Goal: Task Accomplishment & Management: Complete application form

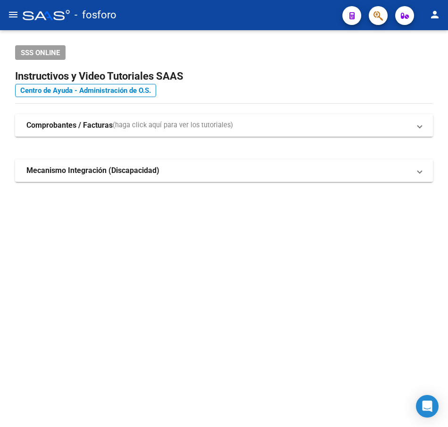
click at [10, 15] on mat-icon "menu" at bounding box center [13, 14] width 11 height 11
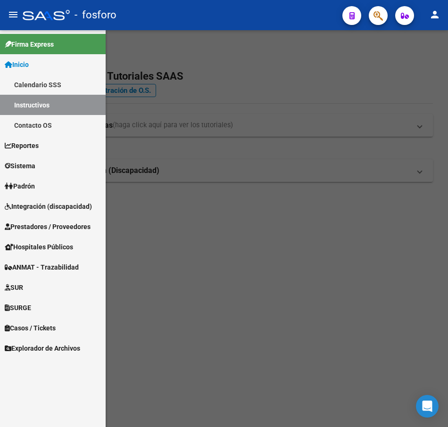
click at [34, 226] on span "Prestadores / Proveedores" at bounding box center [48, 227] width 86 height 10
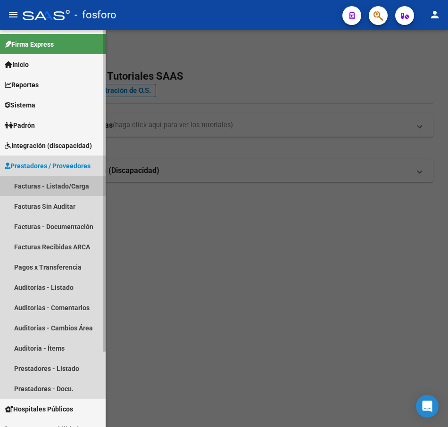
click at [46, 185] on link "Facturas - Listado/Carga" at bounding box center [53, 186] width 106 height 20
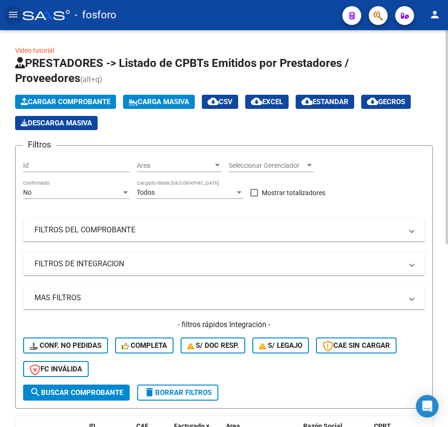
scroll to position [283, 0]
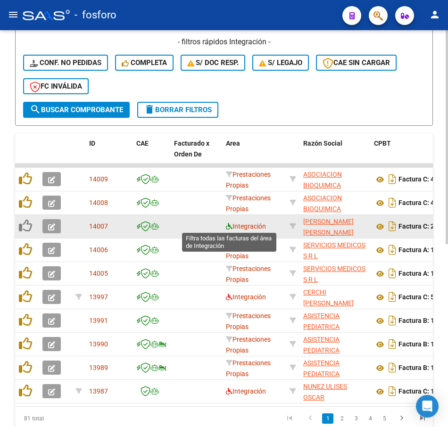
click at [226, 228] on icon at bounding box center [229, 226] width 7 height 7
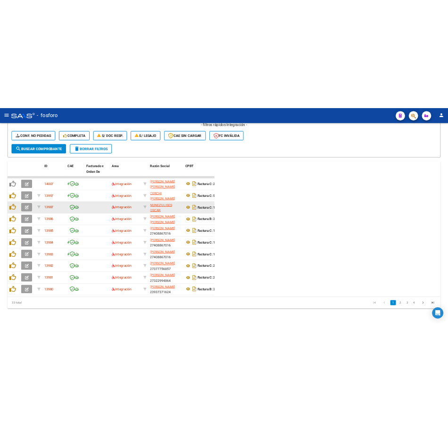
scroll to position [299, 0]
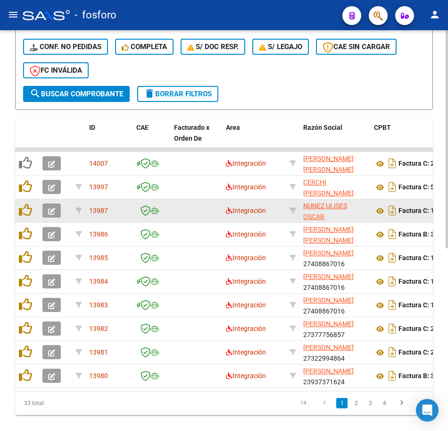
click at [94, 399] on div "33 total" at bounding box center [56, 403] width 83 height 24
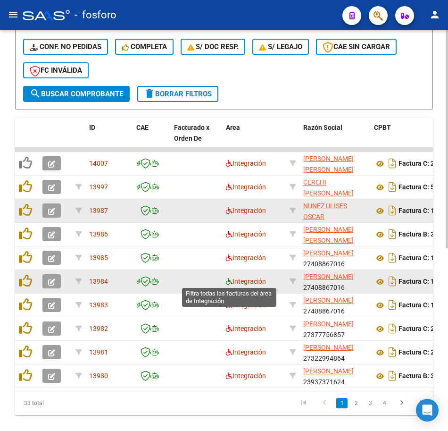
click at [226, 283] on icon at bounding box center [229, 281] width 7 height 7
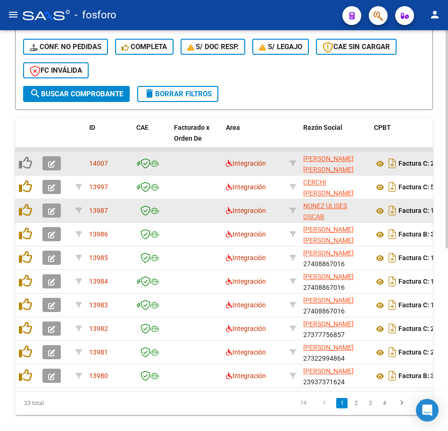
click at [225, 163] on datatable-body-cell "Integración" at bounding box center [254, 163] width 64 height 23
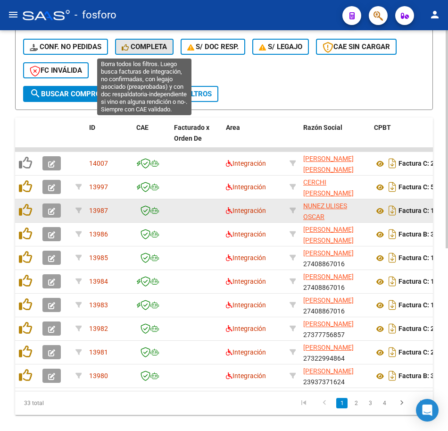
click at [146, 46] on span "Completa" at bounding box center [144, 46] width 45 height 8
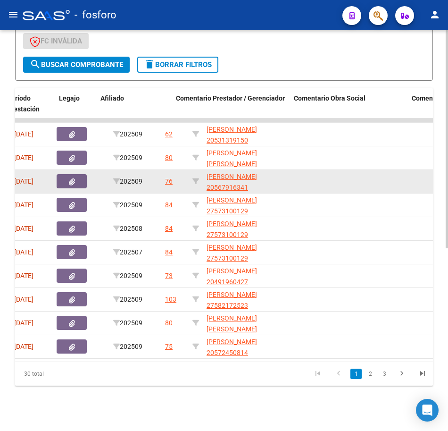
scroll to position [0, 626]
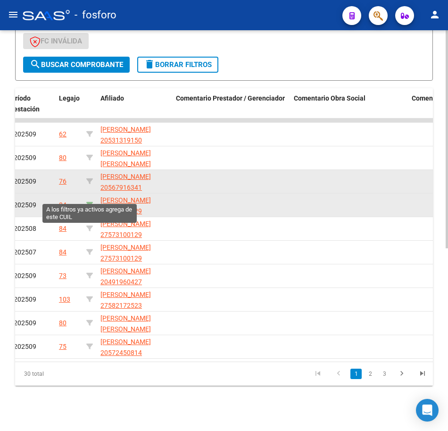
click at [88, 201] on icon at bounding box center [89, 204] width 7 height 7
type input "27573100129"
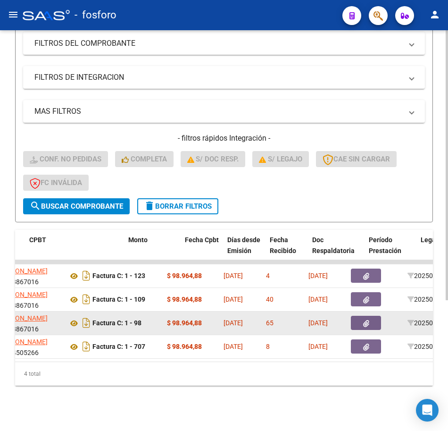
scroll to position [0, 265]
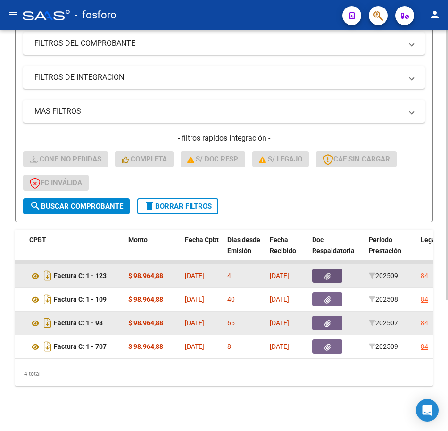
click at [328, 273] on icon "button" at bounding box center [328, 276] width 6 height 7
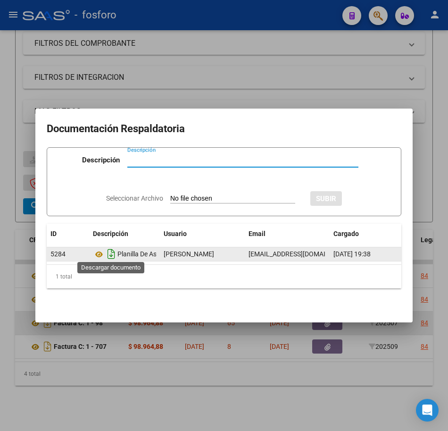
click at [111, 251] on icon "Descargar documento" at bounding box center [111, 253] width 12 height 15
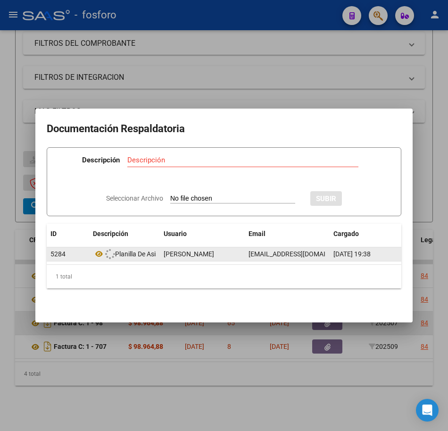
click at [135, 357] on div at bounding box center [224, 215] width 448 height 431
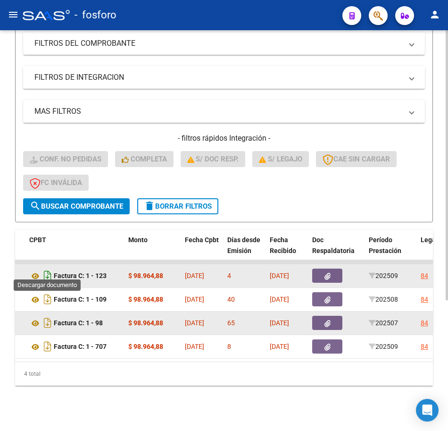
click at [49, 268] on icon "Descargar documento" at bounding box center [48, 275] width 12 height 15
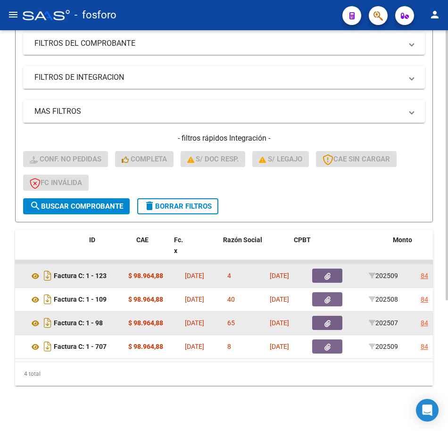
scroll to position [0, 0]
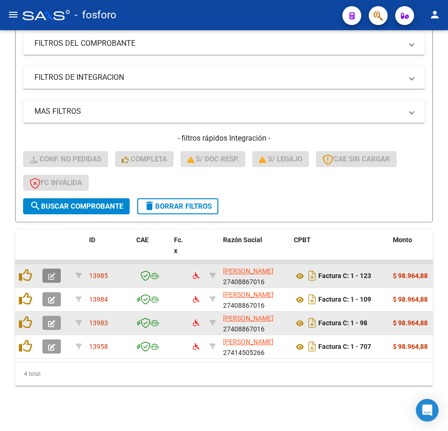
click at [51, 273] on icon "button" at bounding box center [51, 276] width 7 height 7
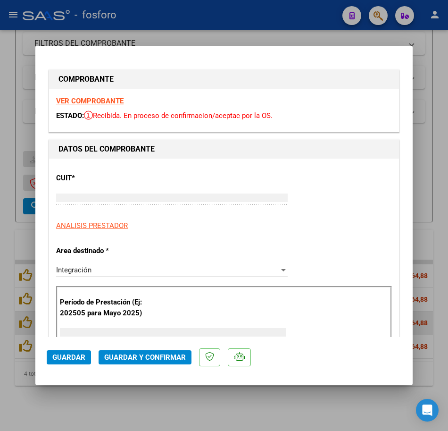
type input "$ 0,00"
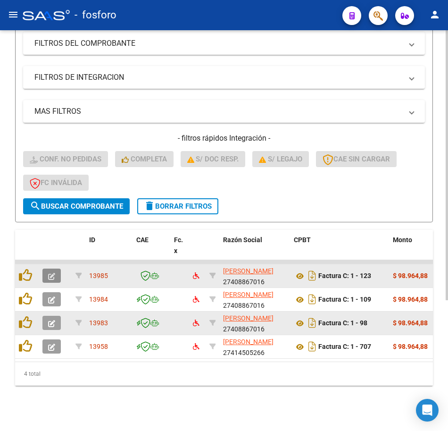
click at [54, 273] on icon "button" at bounding box center [51, 276] width 7 height 7
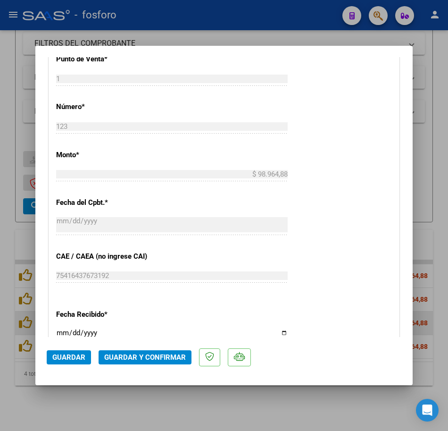
scroll to position [537, 0]
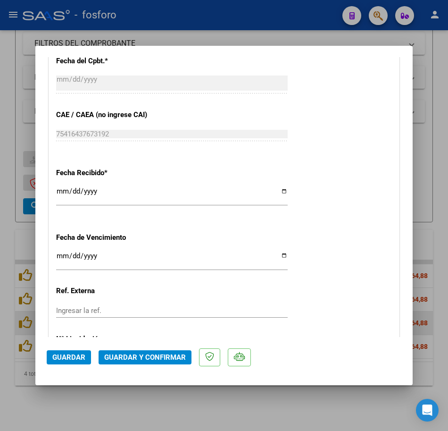
click at [62, 255] on input "Ingresar la fecha" at bounding box center [172, 259] width 232 height 15
type input "[DATE]"
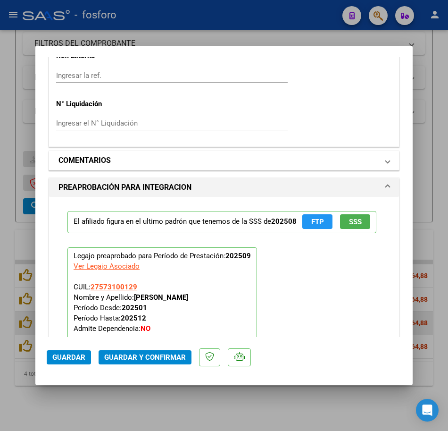
scroll to position [773, 0]
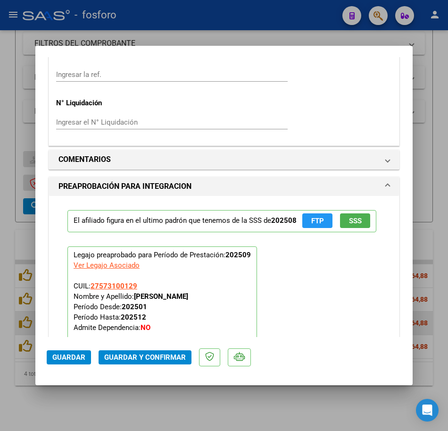
click at [299, 277] on div "El afiliado figura en el ultimo padrón que tenemos de la SSS de 202508 FTP SSS …" at bounding box center [223, 284] width 327 height 177
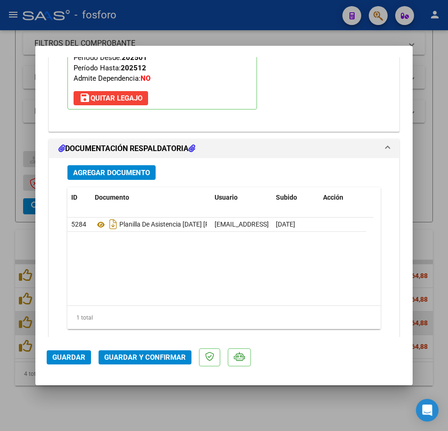
scroll to position [1056, 0]
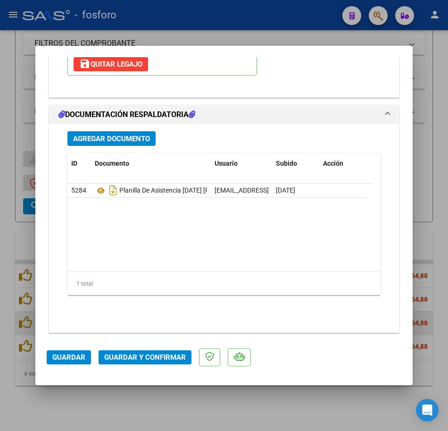
click at [174, 351] on button "Guardar y Confirmar" at bounding box center [145, 357] width 93 height 14
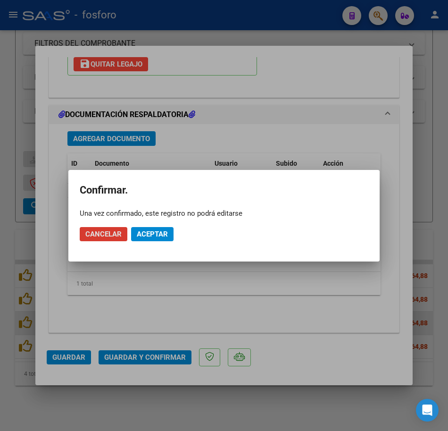
click at [150, 232] on span "Aceptar" at bounding box center [152, 234] width 31 height 8
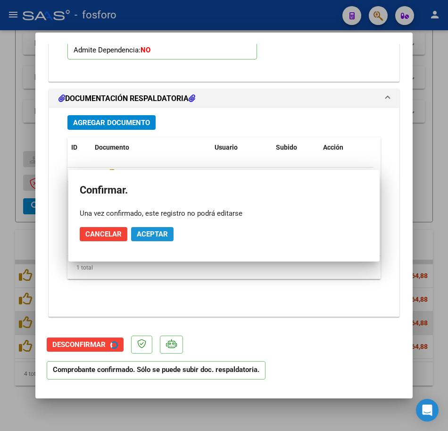
scroll to position [967, 0]
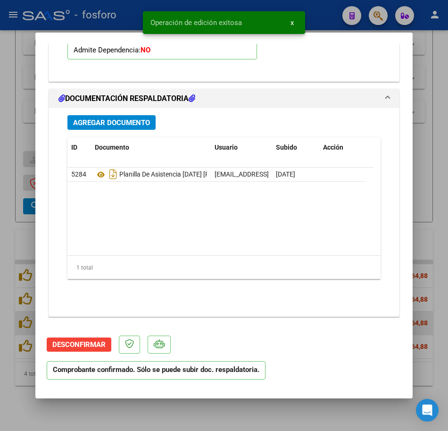
click at [34, 406] on div at bounding box center [224, 215] width 448 height 431
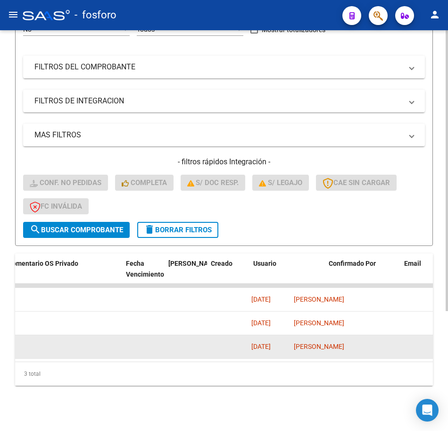
scroll to position [0, 1092]
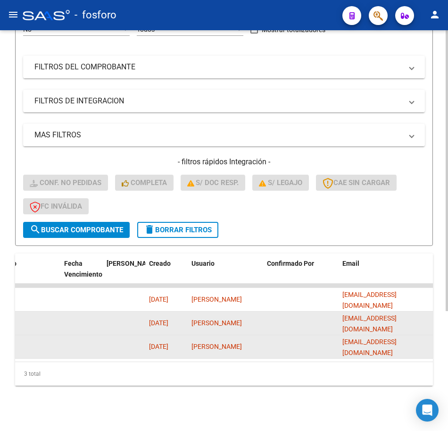
click at [384, 314] on span "[EMAIL_ADDRESS][DOMAIN_NAME]" at bounding box center [369, 323] width 54 height 18
copy span "[EMAIL_ADDRESS][DOMAIN_NAME]"
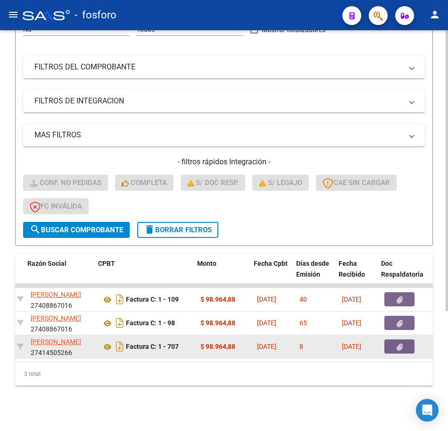
scroll to position [0, 203]
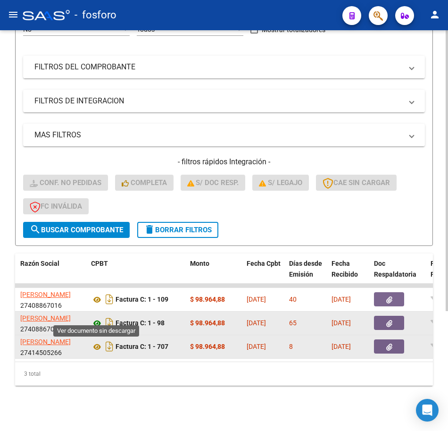
click at [94, 317] on icon at bounding box center [97, 322] width 12 height 11
click at [97, 317] on icon at bounding box center [97, 322] width 12 height 11
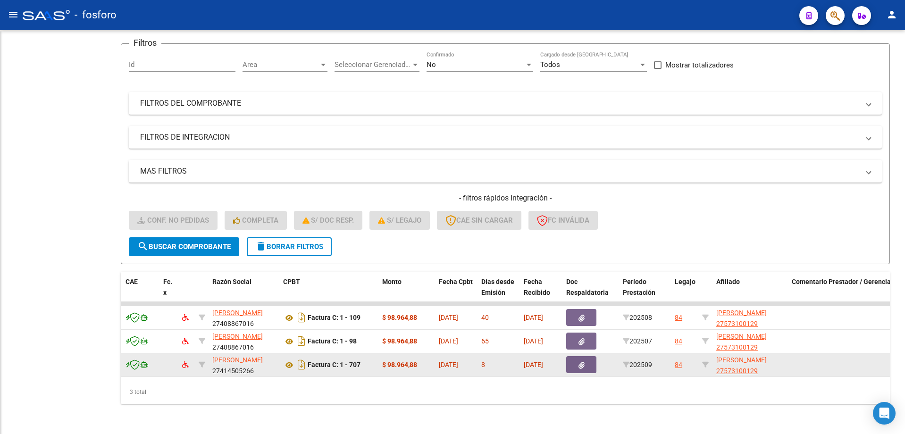
scroll to position [75, 0]
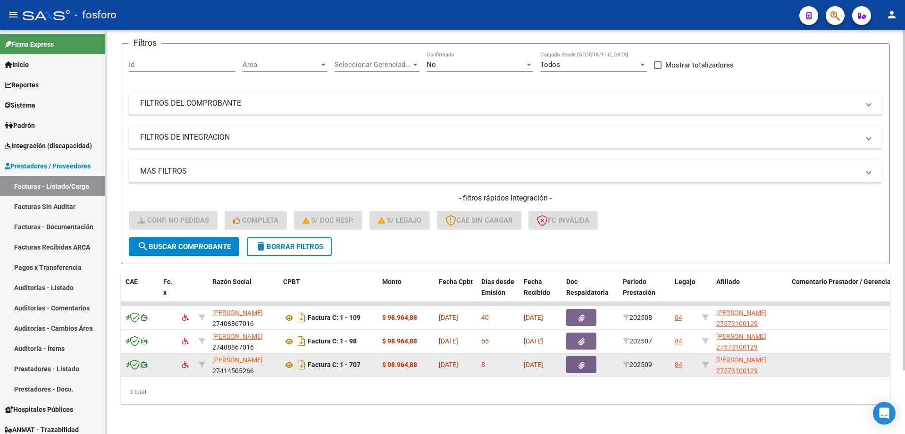
drag, startPoint x: 197, startPoint y: 372, endPoint x: 191, endPoint y: 372, distance: 6.1
click at [191, 372] on datatable-body "13984 [PERSON_NAME] 27408867016 Factura C: 1 - 109 $ 98.964,88 [DATE] 40 [DATE]…" at bounding box center [558, 341] width 875 height 78
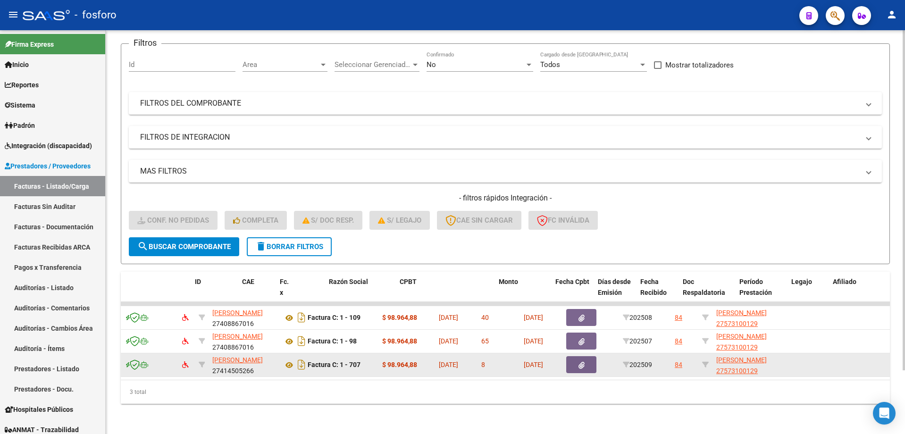
scroll to position [0, 0]
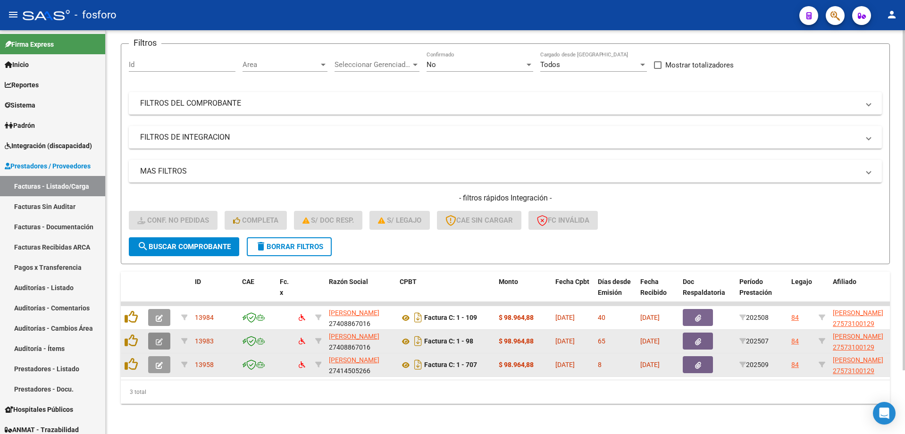
click at [154, 334] on button "button" at bounding box center [159, 341] width 22 height 17
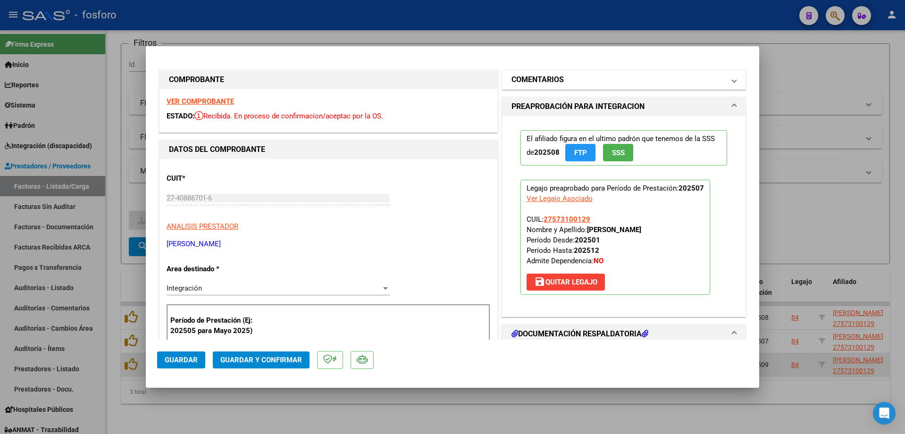
click at [448, 73] on mat-expansion-panel-header "COMENTARIOS" at bounding box center [623, 79] width 243 height 19
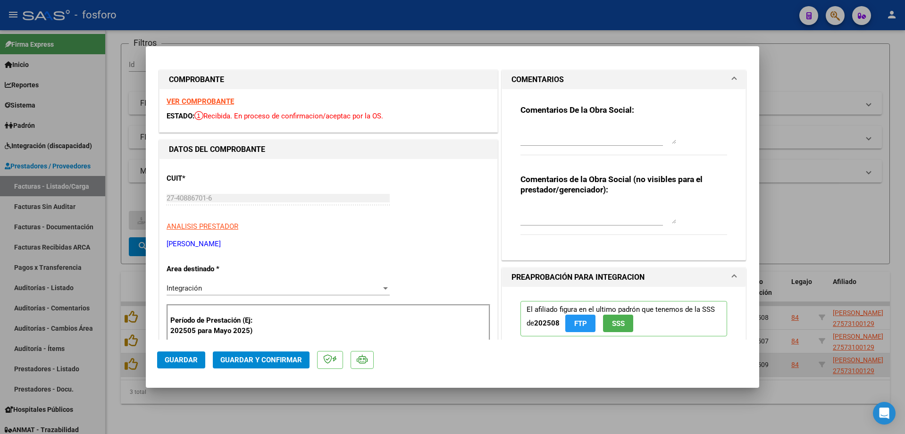
click at [448, 138] on textarea at bounding box center [598, 134] width 156 height 19
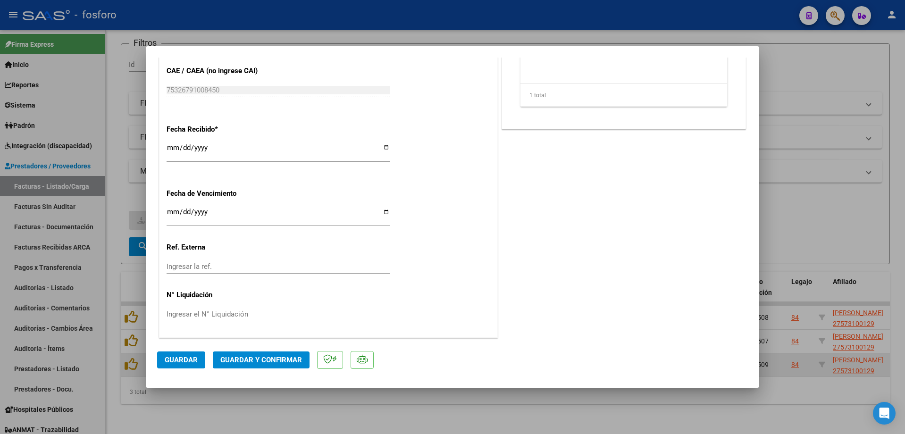
type textarea "SOLICITUD DE NOTA DE CREDITO POR MAIL EL [DATE] (supera los 60 días de emisión)"
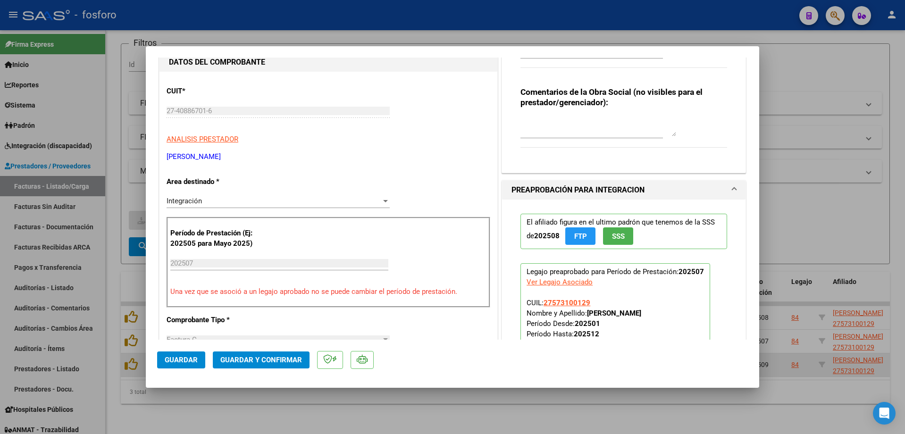
scroll to position [189, 0]
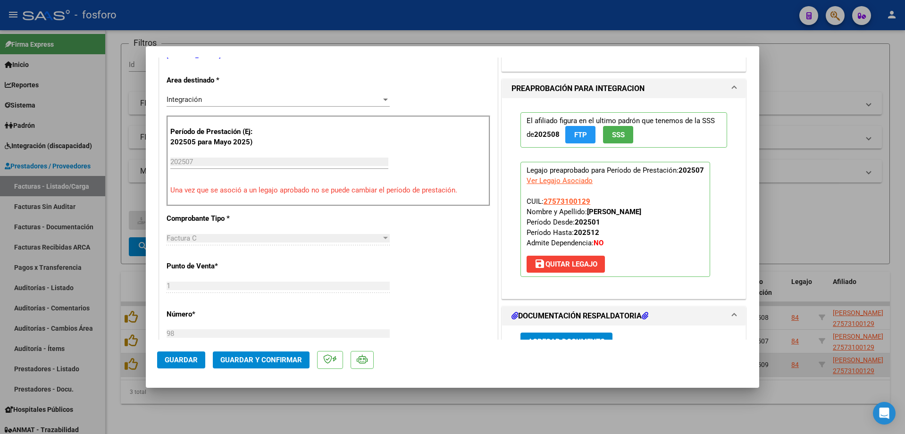
click at [448, 269] on button "save [PERSON_NAME]" at bounding box center [565, 264] width 78 height 17
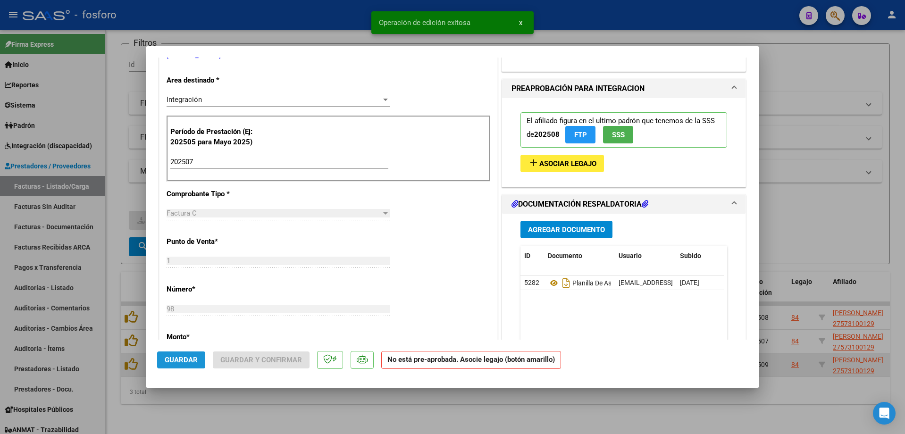
click at [175, 359] on span "Guardar" at bounding box center [181, 360] width 33 height 8
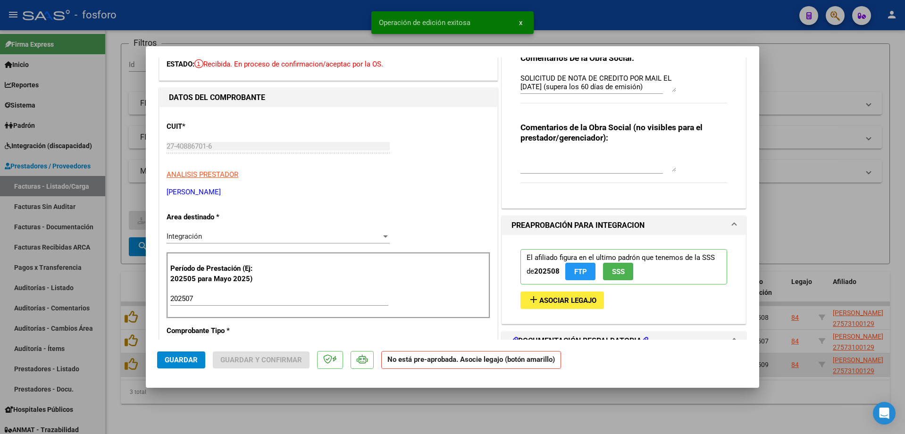
scroll to position [142, 0]
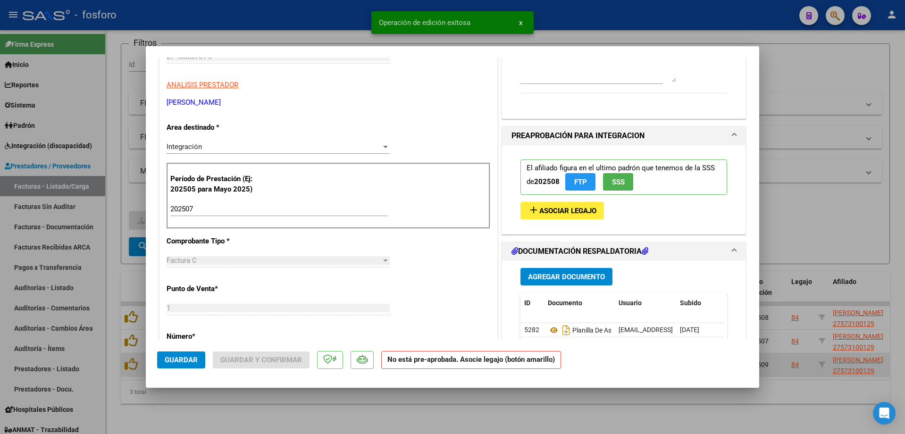
click at [215, 401] on div at bounding box center [452, 217] width 905 height 434
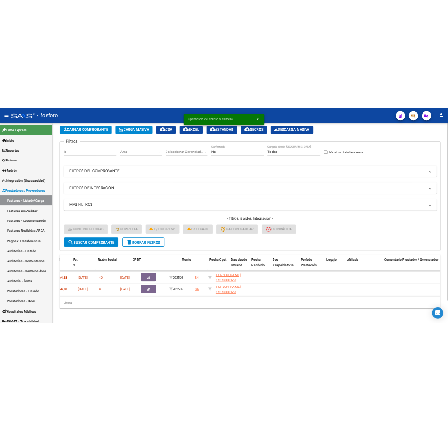
scroll to position [0, 132]
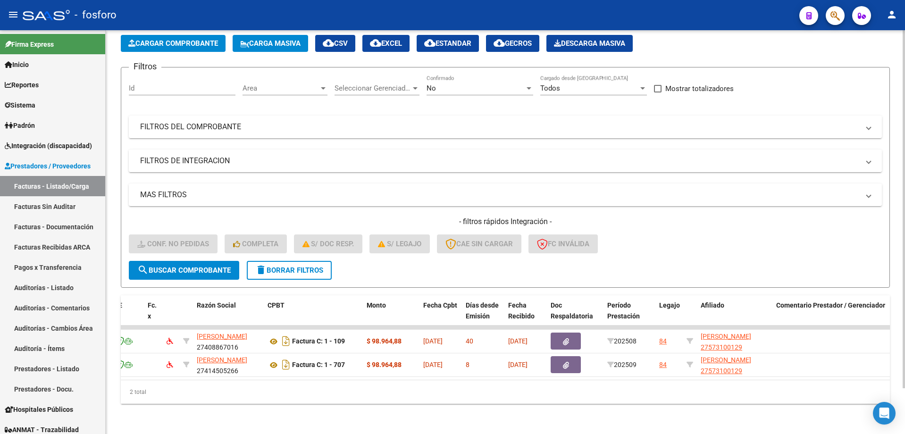
drag, startPoint x: 454, startPoint y: 173, endPoint x: 502, endPoint y: 103, distance: 84.8
click at [448, 103] on div "Video tutorial PRESTADORES -> Listado de CPBTs Emitidos por Prestadores / Prove…" at bounding box center [505, 201] width 769 height 403
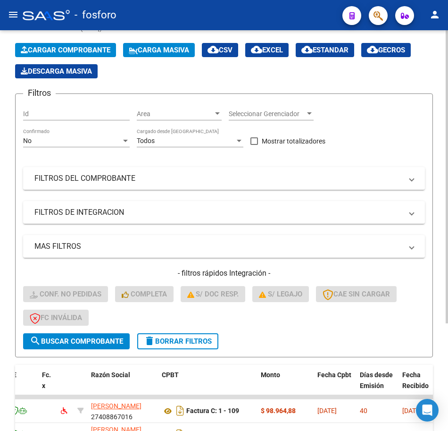
click at [359, 159] on div "Filtros Id Area Area Seleccionar Gerenciador Seleccionar Gerenciador No Confirm…" at bounding box center [224, 217] width 402 height 232
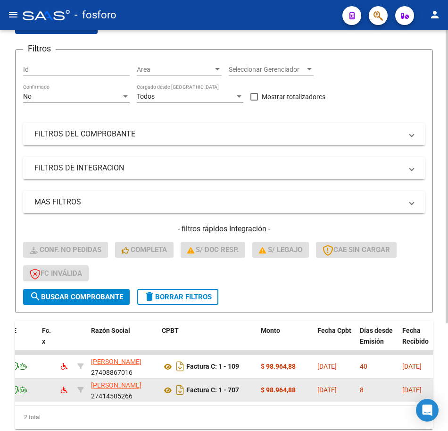
scroll to position [147, 0]
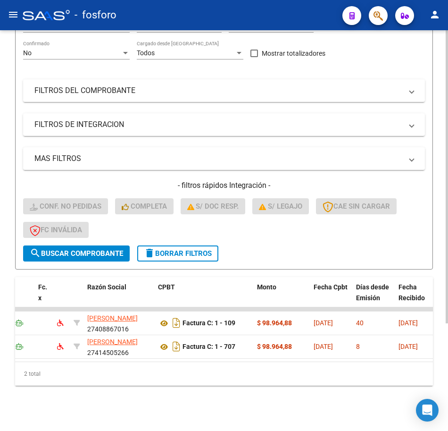
drag, startPoint x: 91, startPoint y: 361, endPoint x: 85, endPoint y: 361, distance: 5.7
click at [85, 362] on div "2 total" at bounding box center [224, 374] width 418 height 24
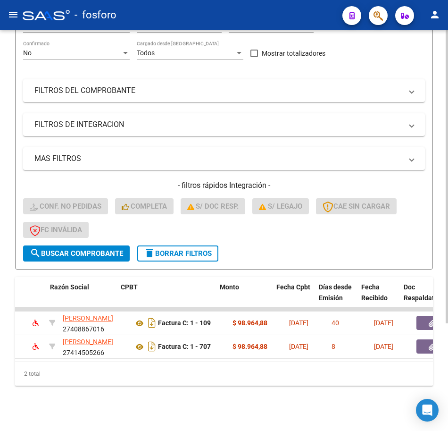
scroll to position [0, 182]
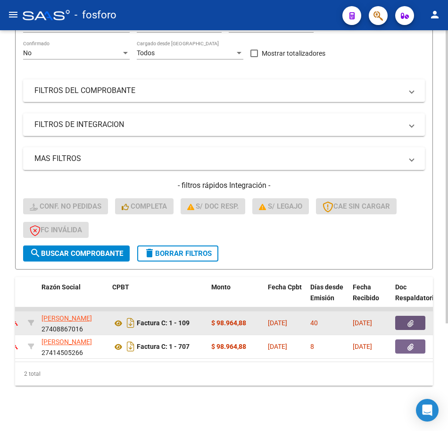
click at [407, 316] on button "button" at bounding box center [410, 323] width 30 height 14
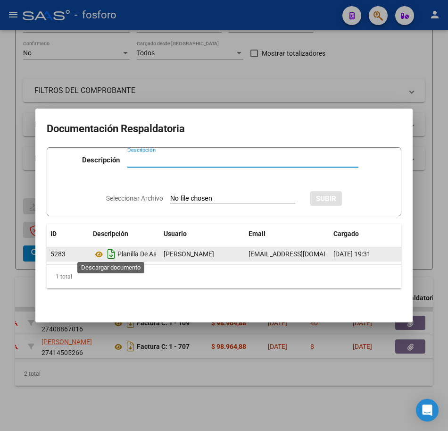
click at [112, 249] on icon "Descargar documento" at bounding box center [111, 253] width 12 height 15
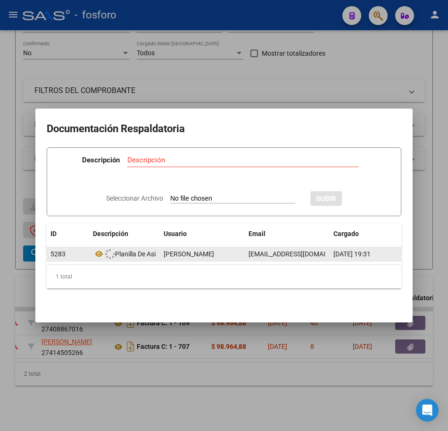
click at [202, 360] on div at bounding box center [224, 215] width 448 height 431
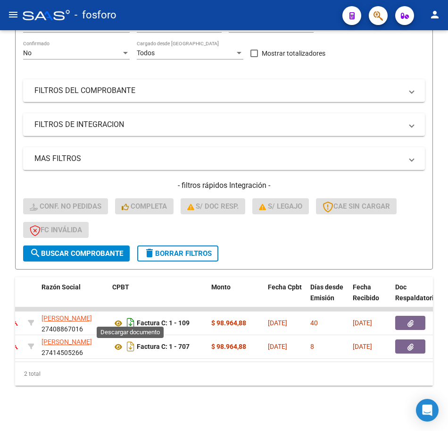
click at [130, 318] on icon "Descargar documento" at bounding box center [131, 322] width 12 height 15
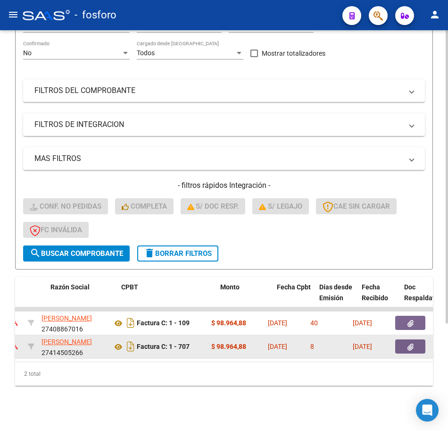
scroll to position [0, 0]
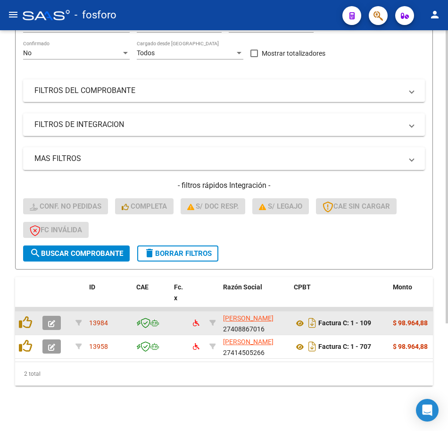
click at [45, 316] on button "button" at bounding box center [51, 323] width 18 height 14
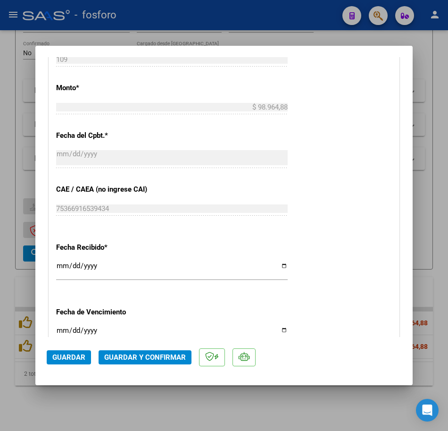
scroll to position [566, 0]
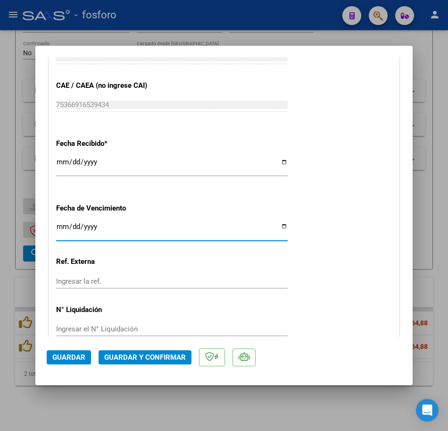
click at [61, 234] on input "Ingresar la fecha" at bounding box center [172, 230] width 232 height 15
type input "[DATE]"
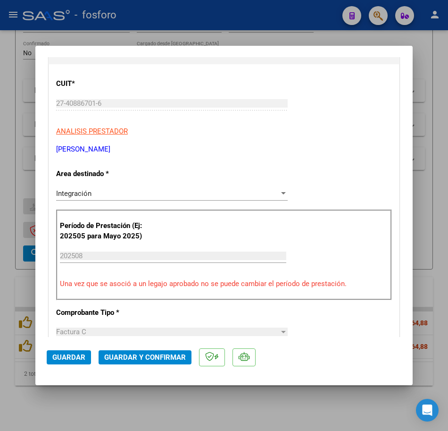
scroll to position [0, 0]
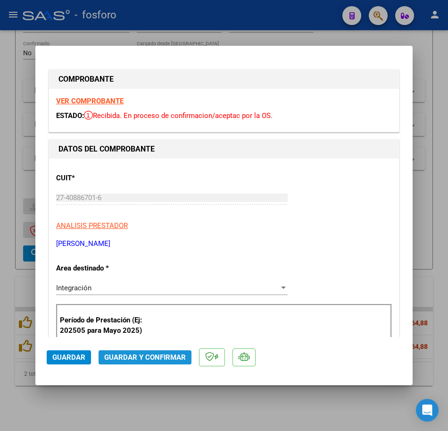
click at [160, 355] on span "Guardar y Confirmar" at bounding box center [145, 357] width 82 height 8
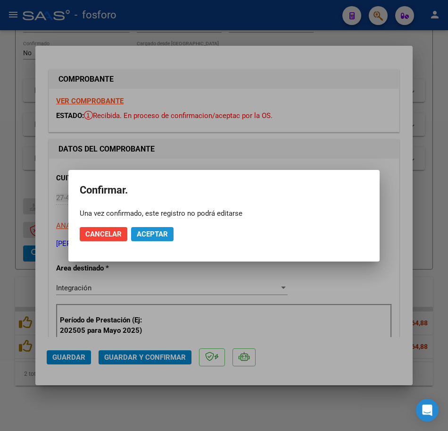
click at [164, 237] on span "Aceptar" at bounding box center [152, 234] width 31 height 8
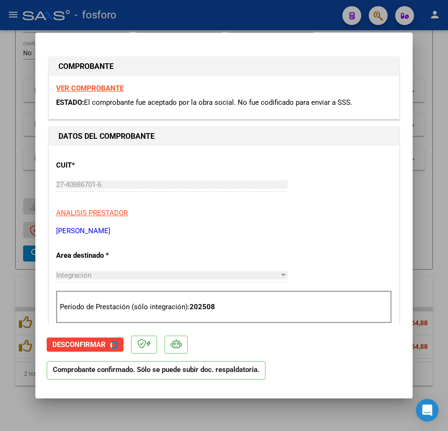
click at [216, 401] on div at bounding box center [224, 215] width 448 height 431
type input "$ 0,00"
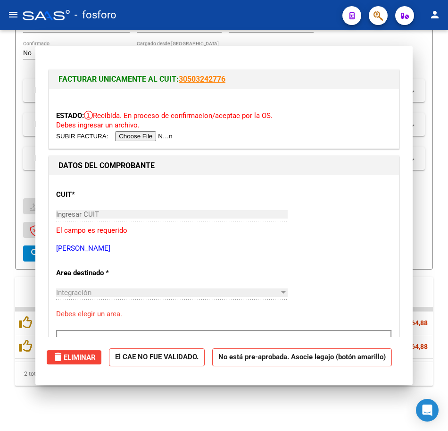
click at [216, 401] on div "Video tutorial PRESTADORES -> Listado de CPBTs Emitidos por Prestadores / Prove…" at bounding box center [224, 161] width 448 height 540
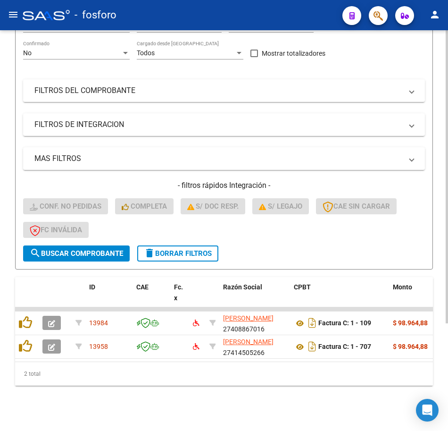
scroll to position [147, 0]
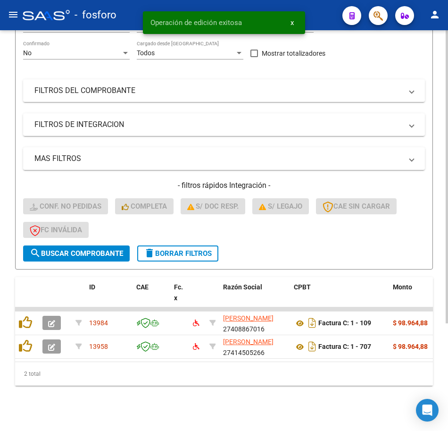
click at [216, 405] on div "Video tutorial PRESTADORES -> Listado de CPBTs Emitidos por Prestadores / Prove…" at bounding box center [224, 161] width 448 height 540
click at [139, 374] on div "2 total" at bounding box center [224, 374] width 418 height 24
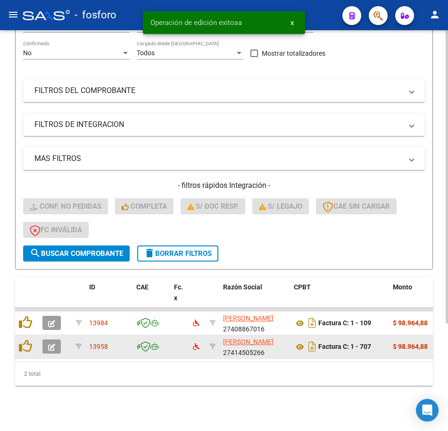
drag, startPoint x: 139, startPoint y: 373, endPoint x: 96, endPoint y: 340, distance: 53.8
click at [139, 373] on div "2 total" at bounding box center [224, 374] width 418 height 24
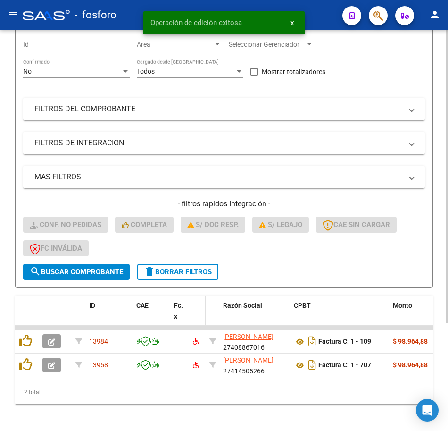
scroll to position [100, 0]
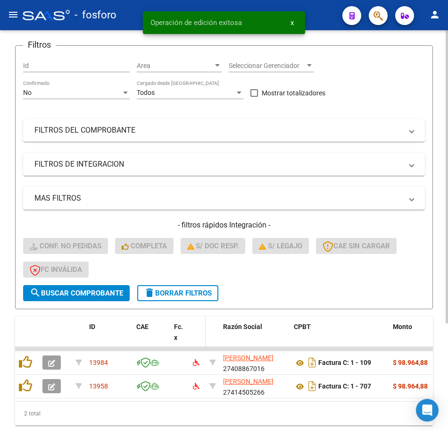
click at [194, 317] on datatable-header-cell at bounding box center [197, 338] width 17 height 42
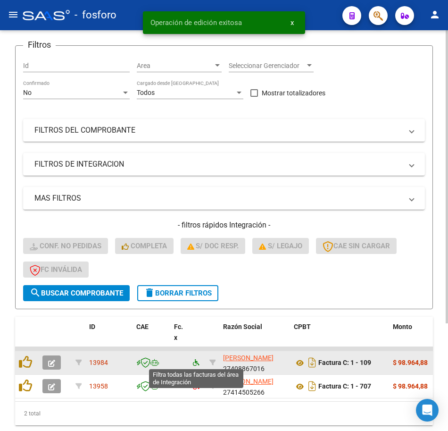
click at [194, 363] on icon at bounding box center [196, 362] width 7 height 7
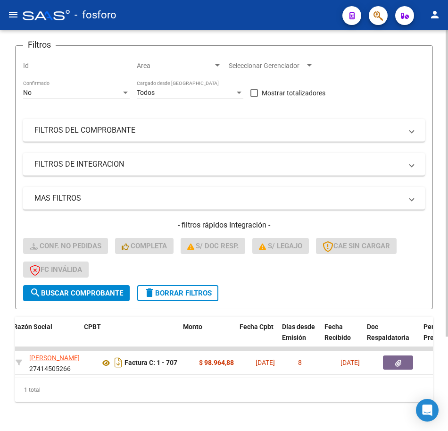
scroll to position [0, 210]
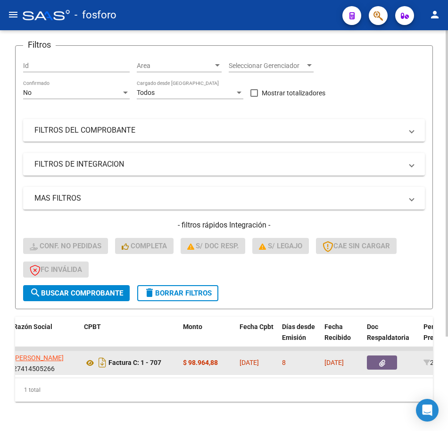
click at [376, 360] on button "button" at bounding box center [382, 362] width 30 height 14
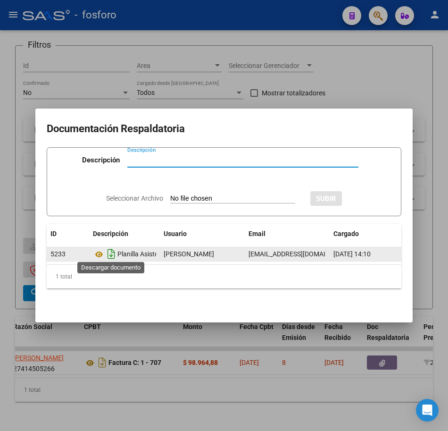
click at [109, 251] on icon "Descargar documento" at bounding box center [111, 253] width 12 height 15
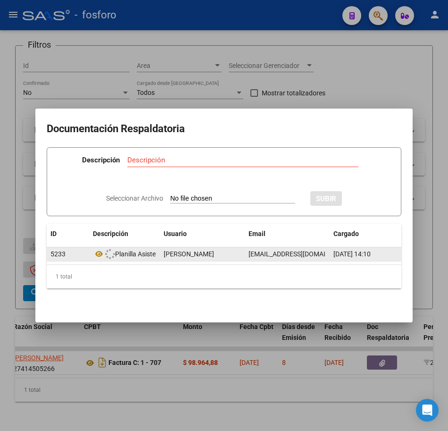
click at [99, 354] on div at bounding box center [224, 215] width 448 height 431
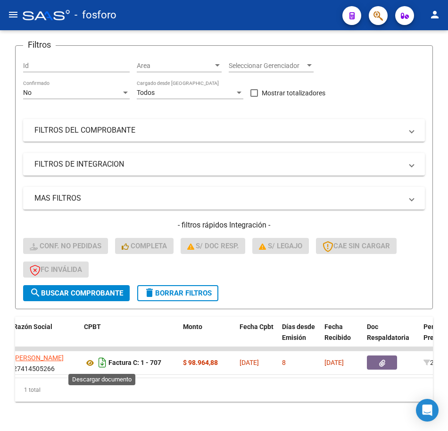
click at [101, 367] on icon "Descargar documento" at bounding box center [102, 362] width 12 height 15
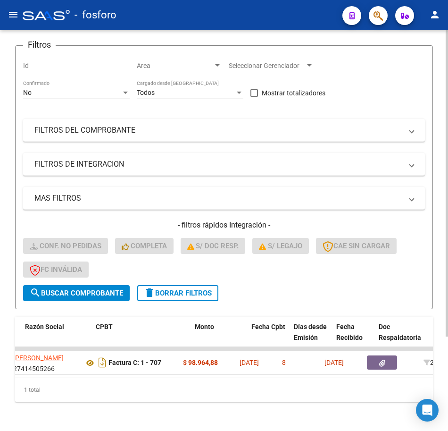
scroll to position [0, 0]
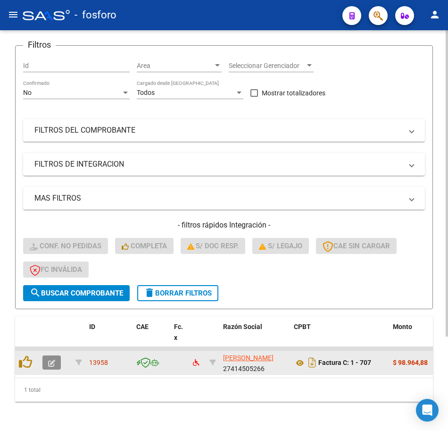
click at [50, 362] on icon "button" at bounding box center [51, 362] width 7 height 7
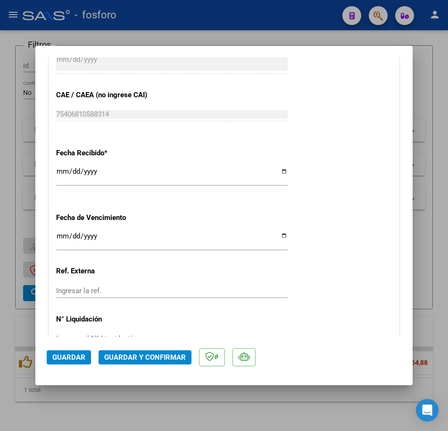
scroll to position [566, 0]
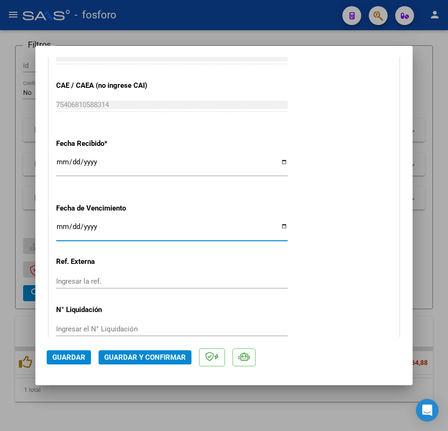
click at [58, 226] on input "Ingresar la fecha" at bounding box center [172, 230] width 232 height 15
type input "[DATE]"
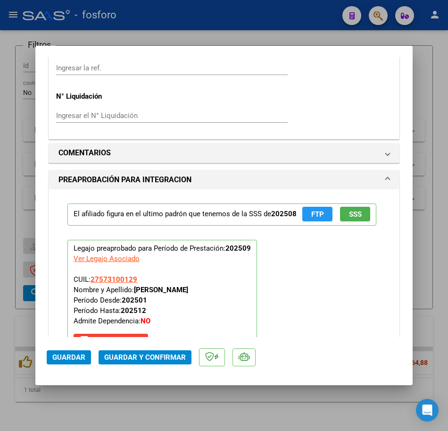
scroll to position [802, 0]
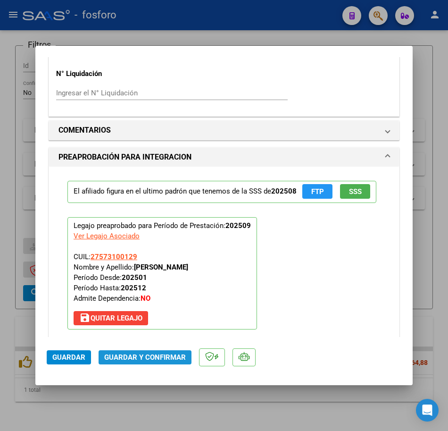
click at [175, 353] on span "Guardar y Confirmar" at bounding box center [145, 357] width 82 height 8
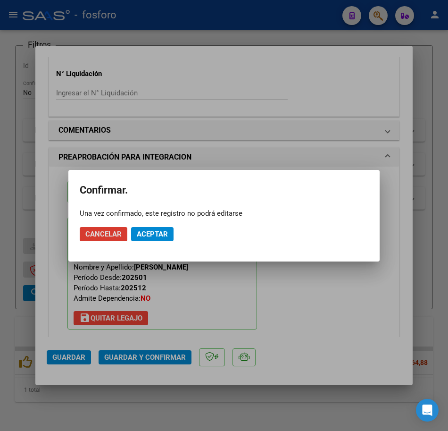
click at [159, 236] on span "Aceptar" at bounding box center [152, 234] width 31 height 8
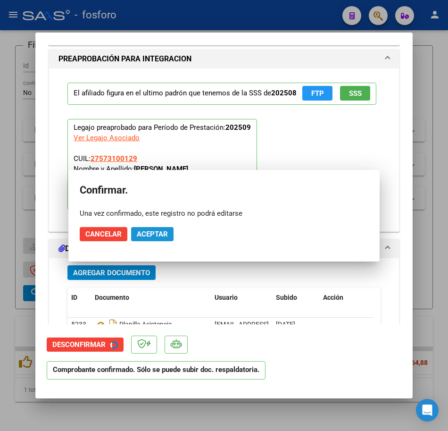
scroll to position [744, 0]
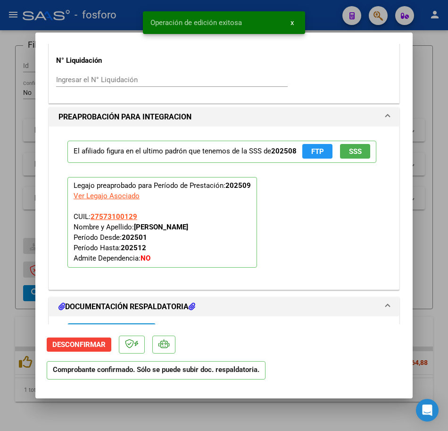
click at [282, 409] on div at bounding box center [224, 215] width 448 height 431
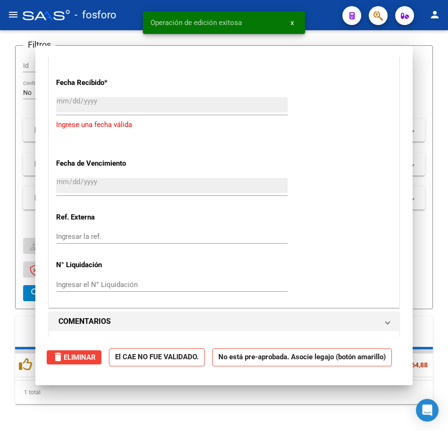
scroll to position [0, 0]
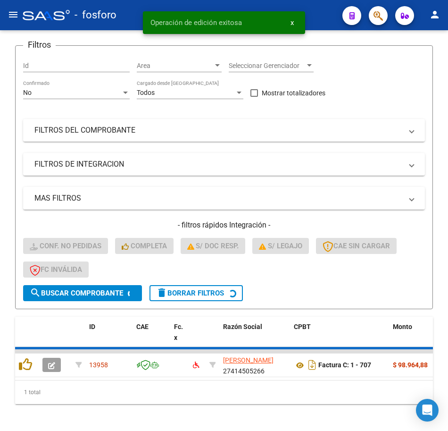
click at [282, 404] on div "1 total" at bounding box center [224, 392] width 418 height 24
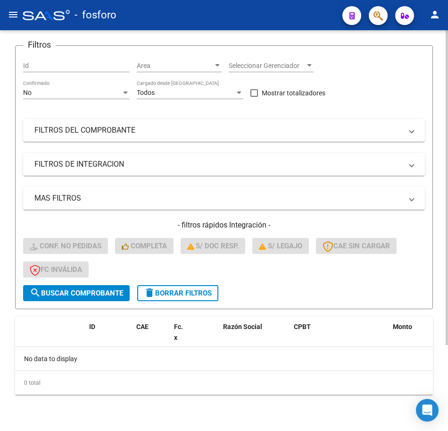
drag, startPoint x: 182, startPoint y: 292, endPoint x: 184, endPoint y: 250, distance: 42.1
click at [182, 292] on span "delete Borrar Filtros" at bounding box center [178, 293] width 68 height 8
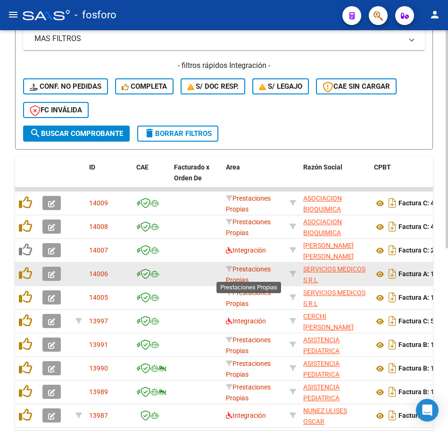
scroll to position [289, 0]
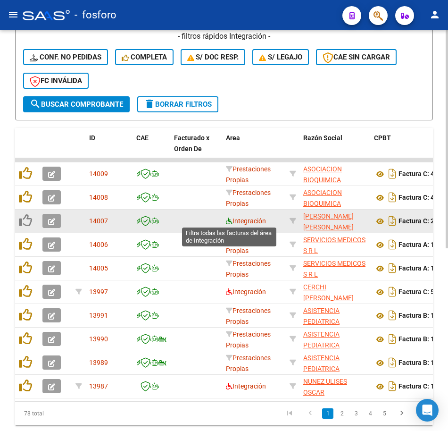
click at [227, 218] on icon at bounding box center [229, 220] width 7 height 7
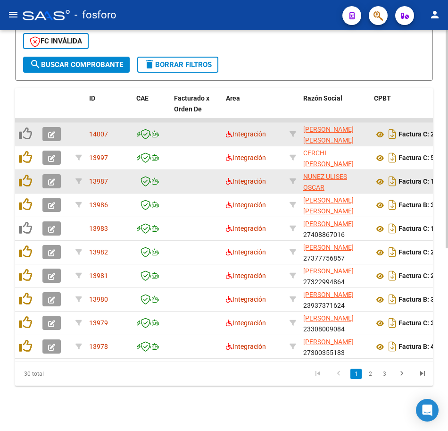
scroll to position [147, 0]
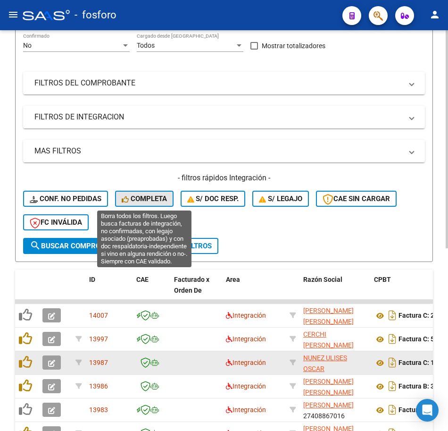
click at [125, 193] on button "Completa" at bounding box center [144, 199] width 58 height 16
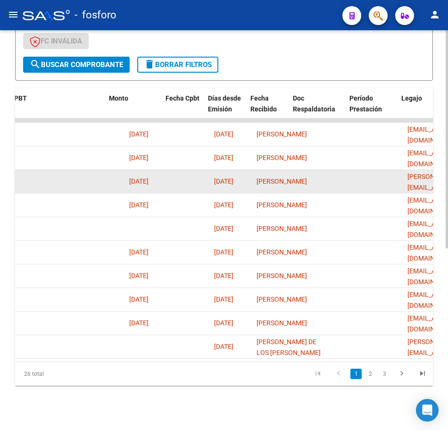
scroll to position [0, 220]
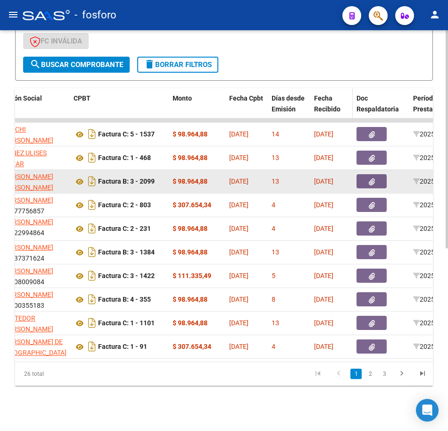
click at [328, 94] on span "Fecha Recibido" at bounding box center [327, 103] width 26 height 18
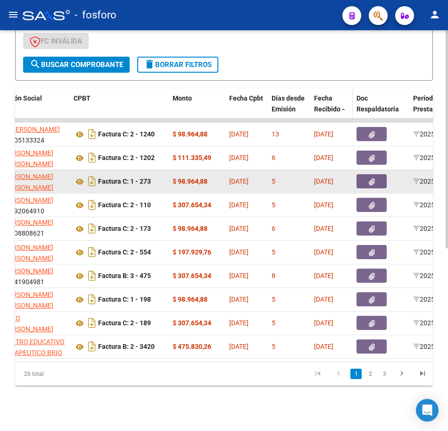
click at [328, 94] on span "Fecha Recibido" at bounding box center [327, 103] width 26 height 18
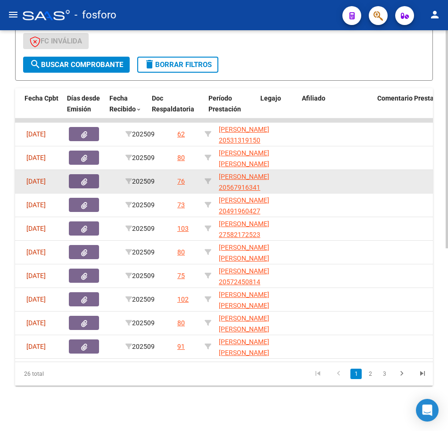
scroll to position [0, 425]
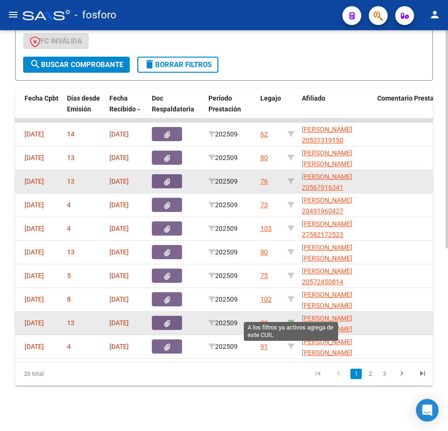
click at [290, 319] on icon at bounding box center [291, 322] width 7 height 7
type input "20525841252"
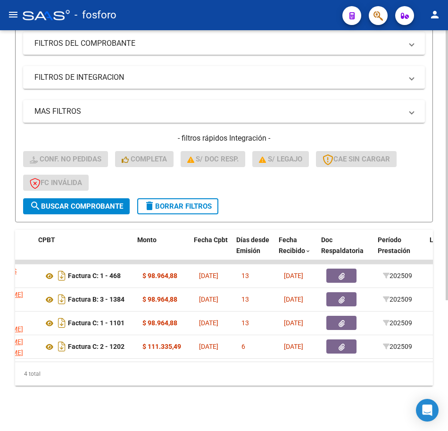
scroll to position [0, 256]
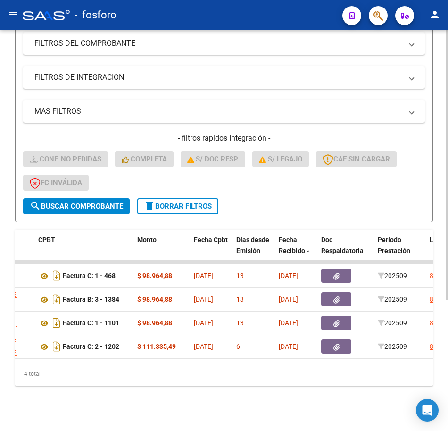
drag, startPoint x: 195, startPoint y: 378, endPoint x: 279, endPoint y: 357, distance: 87.0
click at [198, 377] on div "4 total" at bounding box center [224, 374] width 418 height 24
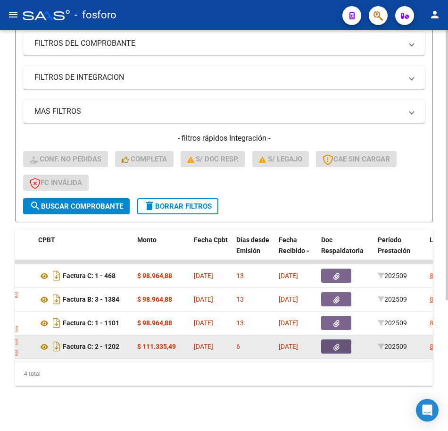
click at [332, 339] on button "button" at bounding box center [336, 346] width 30 height 14
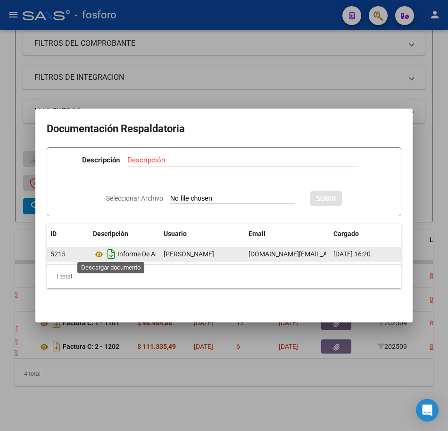
click at [110, 252] on icon "Descargar documento" at bounding box center [111, 253] width 12 height 15
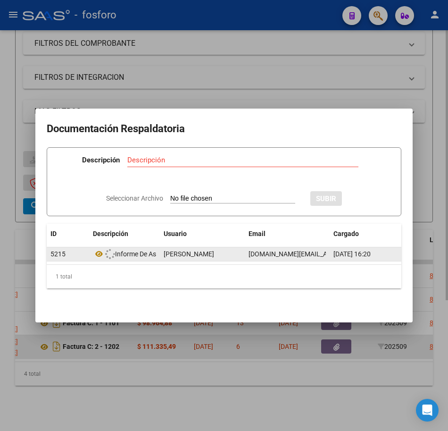
click at [104, 337] on div at bounding box center [224, 215] width 448 height 431
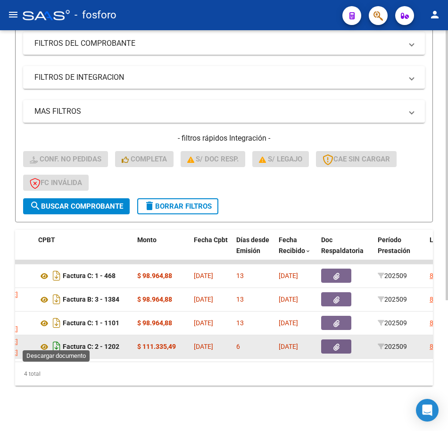
click at [61, 339] on icon "Descargar documento" at bounding box center [56, 346] width 12 height 15
click at [47, 353] on datatable-body "13987 [PERSON_NAME] 20300451269 Factura C: 1 - 468 $ 98.964,88 [DATE] 13 [DATE]…" at bounding box center [224, 310] width 418 height 101
click at [46, 362] on div "4 total" at bounding box center [224, 374] width 418 height 24
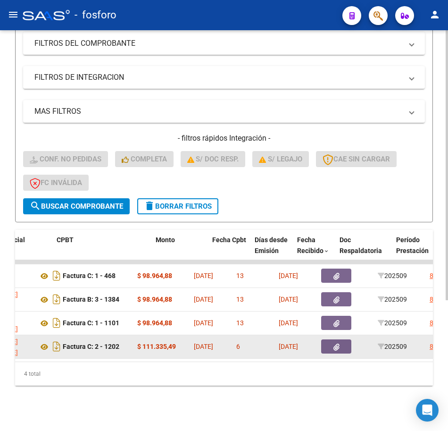
scroll to position [0, 0]
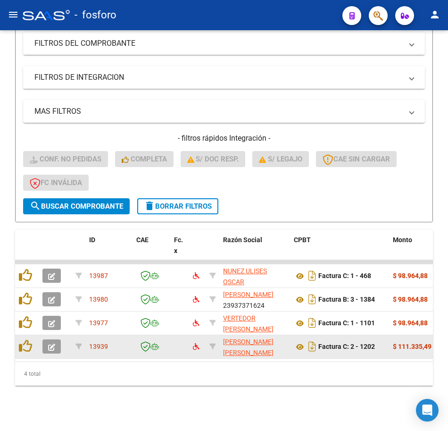
drag, startPoint x: 55, startPoint y: 378, endPoint x: 57, endPoint y: 340, distance: 38.3
click at [56, 364] on div "4 total" at bounding box center [224, 374] width 418 height 24
click at [55, 343] on icon "button" at bounding box center [51, 346] width 7 height 7
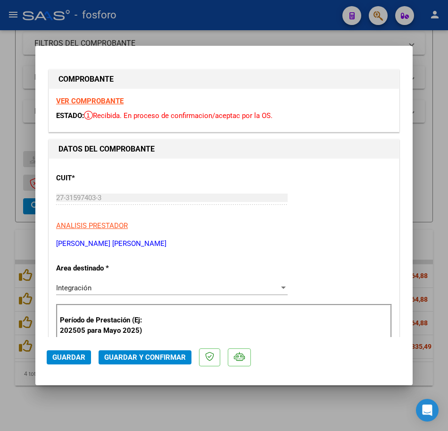
click at [353, 192] on div "CUIT * 27-31597403-3 Ingresar CUIT ANALISIS PRESTADOR [PERSON_NAME] [PERSON_NAM…" at bounding box center [224, 207] width 336 height 83
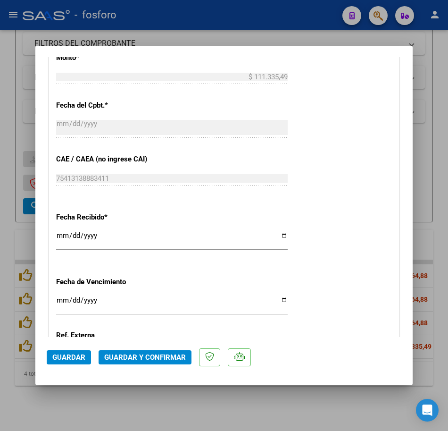
scroll to position [519, 0]
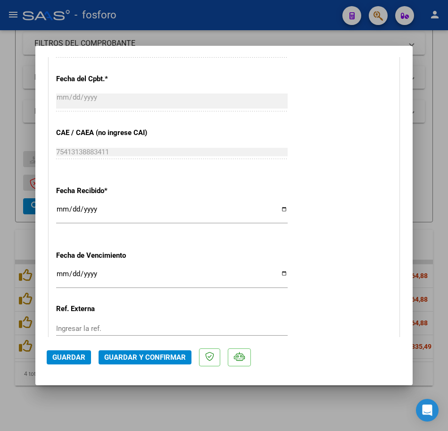
click at [60, 267] on div "Ingresar la fecha" at bounding box center [172, 277] width 232 height 20
type input "[DATE]"
click at [346, 181] on div "Fecha Recibido * [DATE] Ingresar la fecha" at bounding box center [224, 205] width 336 height 54
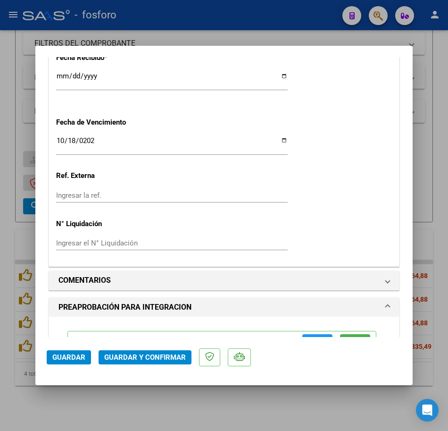
scroll to position [802, 0]
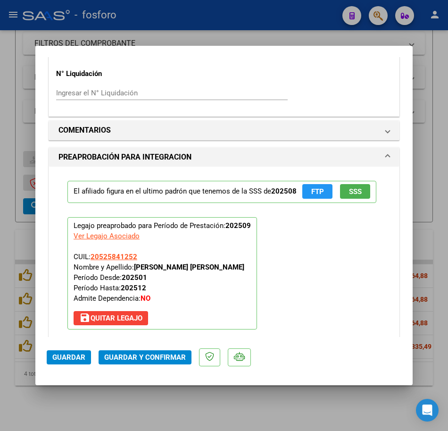
click at [151, 353] on span "Guardar y Confirmar" at bounding box center [145, 357] width 82 height 8
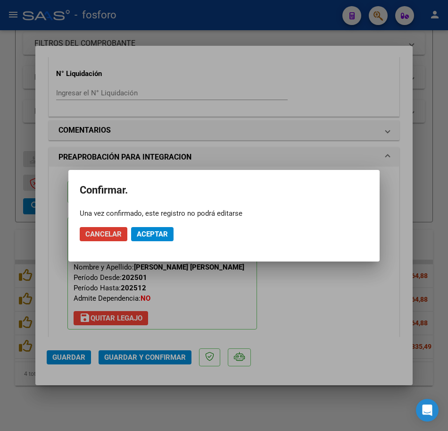
drag, startPoint x: 163, startPoint y: 234, endPoint x: 158, endPoint y: 239, distance: 7.0
click at [162, 234] on span "Aceptar" at bounding box center [152, 234] width 31 height 8
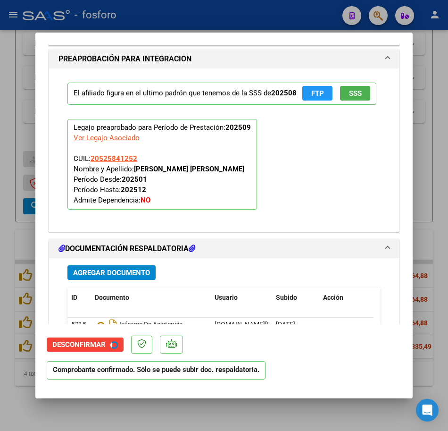
scroll to position [744, 0]
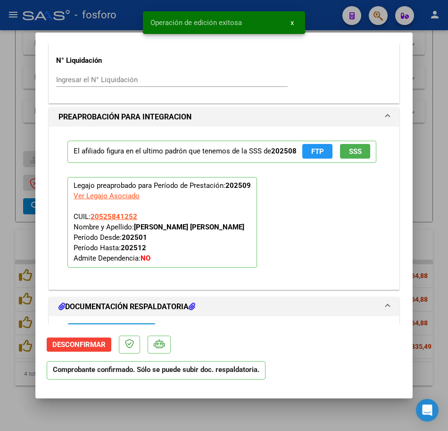
click at [231, 405] on div at bounding box center [224, 215] width 448 height 431
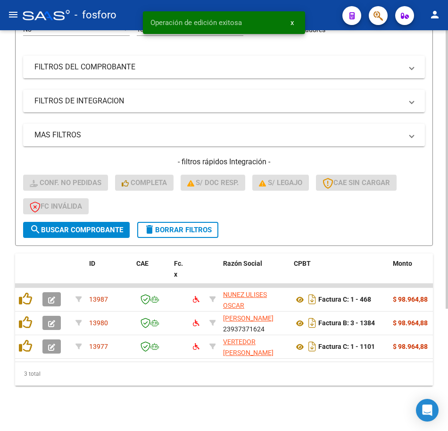
scroll to position [171, 0]
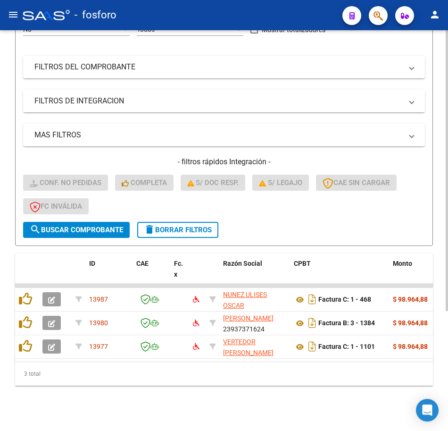
click at [140, 371] on div "3 total" at bounding box center [224, 374] width 418 height 24
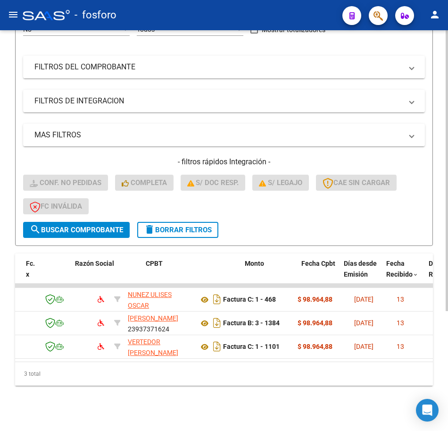
scroll to position [0, 175]
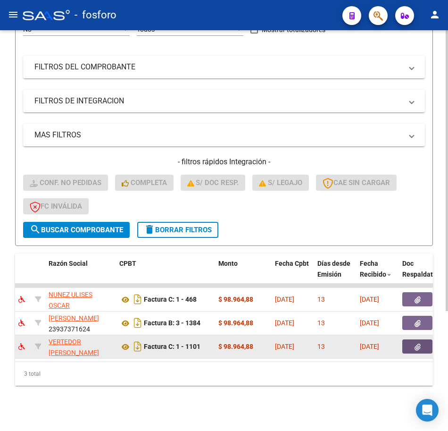
click at [424, 339] on button "button" at bounding box center [417, 346] width 30 height 14
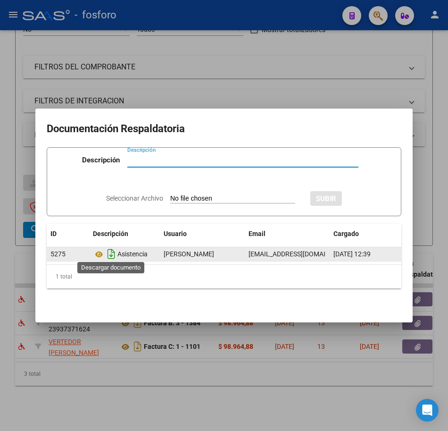
drag, startPoint x: 113, startPoint y: 250, endPoint x: 115, endPoint y: 258, distance: 7.9
click at [112, 250] on icon "Descargar documento" at bounding box center [111, 253] width 12 height 15
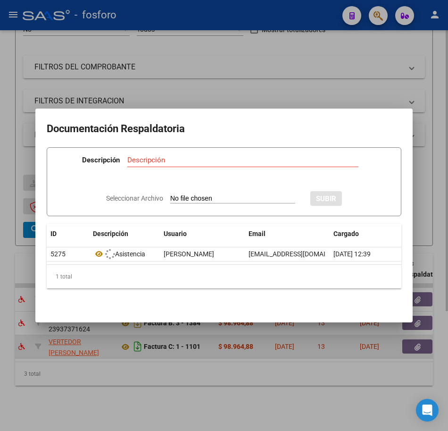
drag, startPoint x: 124, startPoint y: 342, endPoint x: 140, endPoint y: 341, distance: 16.1
click at [129, 341] on div at bounding box center [224, 215] width 448 height 431
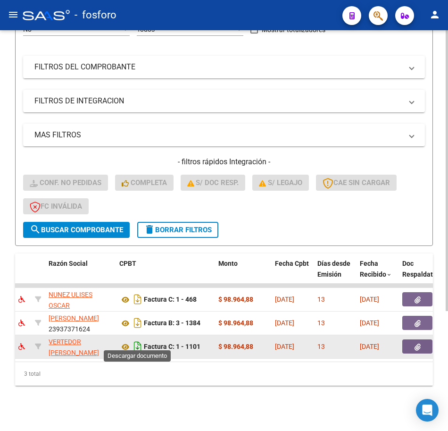
click at [139, 340] on icon "Descargar documento" at bounding box center [138, 346] width 12 height 15
click at [32, 353] on datatable-body "13987 [PERSON_NAME] 20300451269 Factura C: 1 - 468 $ 98.964,88 [DATE] 13 [DATE]…" at bounding box center [224, 323] width 418 height 78
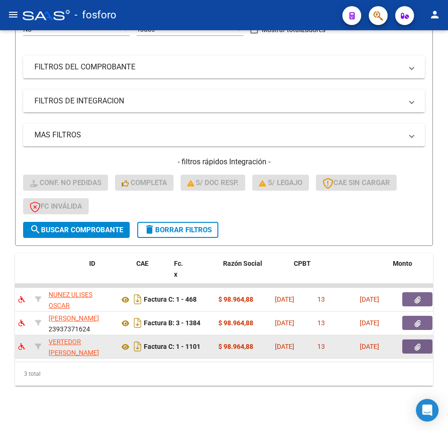
scroll to position [0, 0]
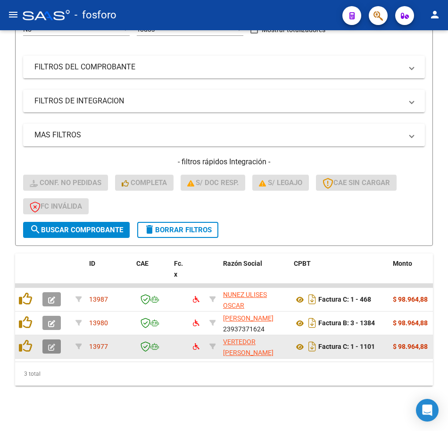
click at [47, 342] on button "button" at bounding box center [51, 346] width 18 height 14
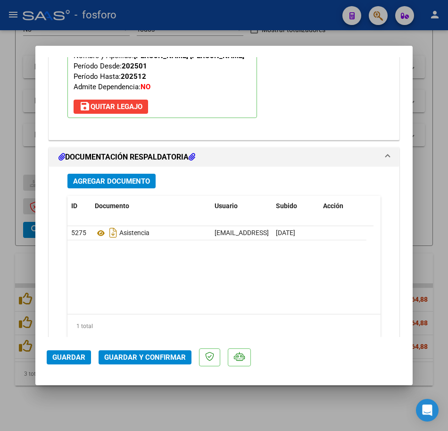
scroll to position [1038, 0]
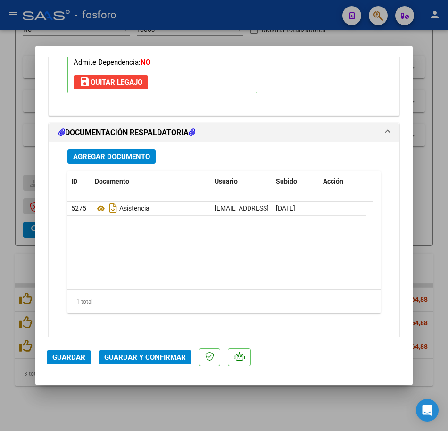
click at [154, 352] on button "Guardar y Confirmar" at bounding box center [145, 357] width 93 height 14
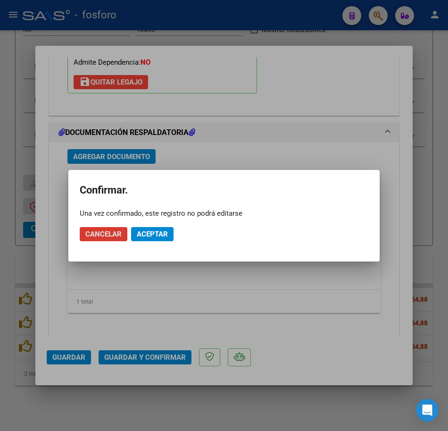
click at [162, 237] on span "Aceptar" at bounding box center [152, 234] width 31 height 8
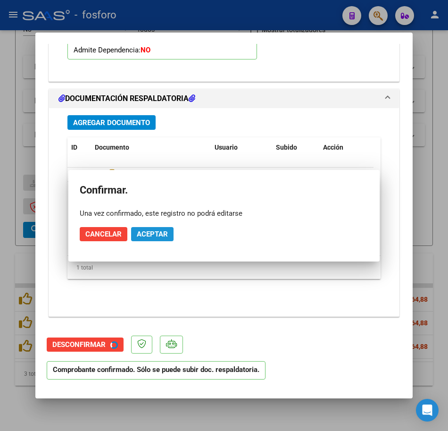
scroll to position [953, 0]
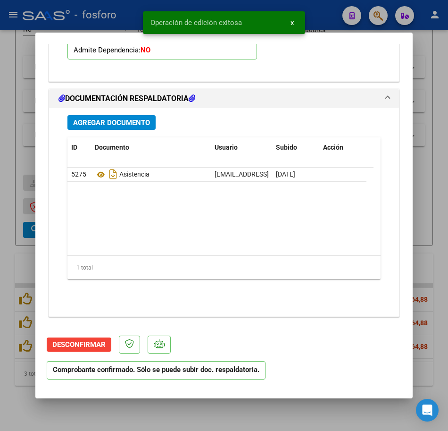
click at [277, 417] on div at bounding box center [224, 215] width 448 height 431
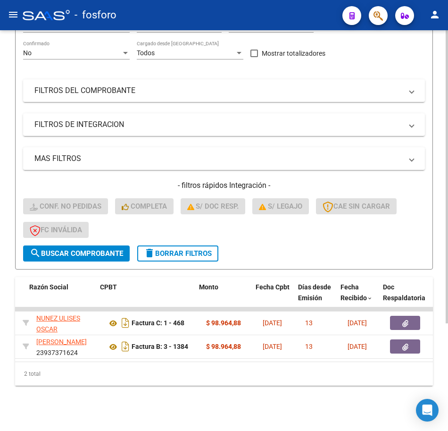
scroll to position [0, 215]
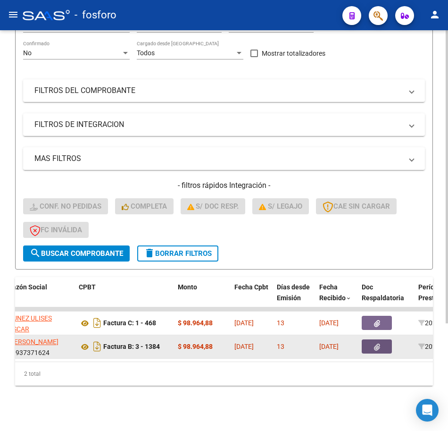
click at [380, 339] on button "button" at bounding box center [377, 346] width 30 height 14
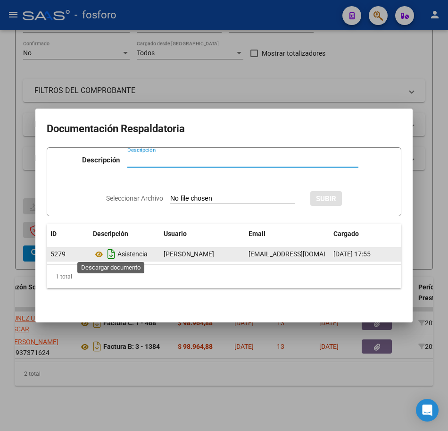
click at [114, 252] on icon "Descargar documento" at bounding box center [111, 253] width 12 height 15
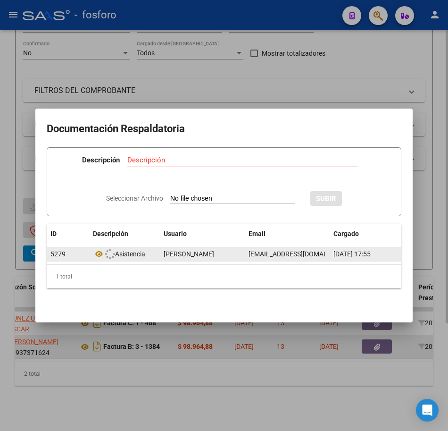
click at [127, 353] on div at bounding box center [224, 215] width 448 height 431
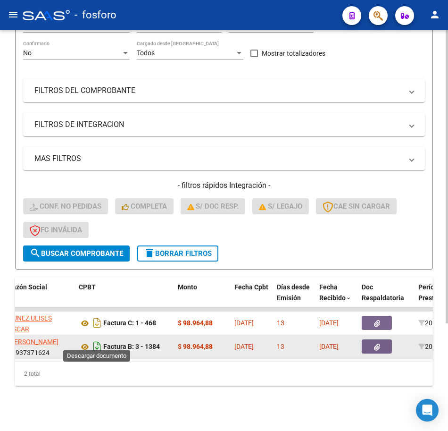
click at [100, 340] on icon "Descargar documento" at bounding box center [97, 346] width 12 height 15
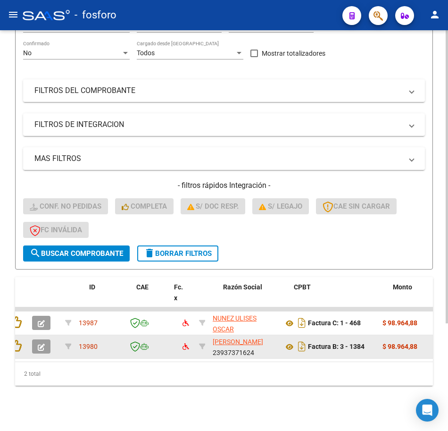
scroll to position [0, 0]
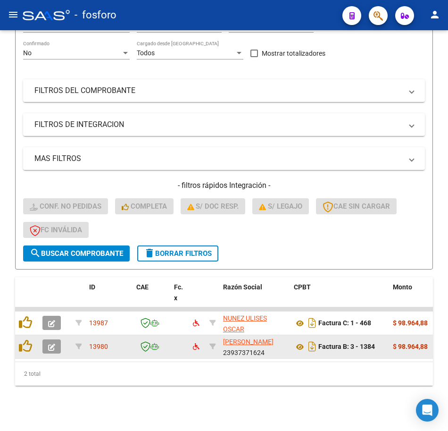
click at [45, 340] on button "button" at bounding box center [51, 346] width 18 height 14
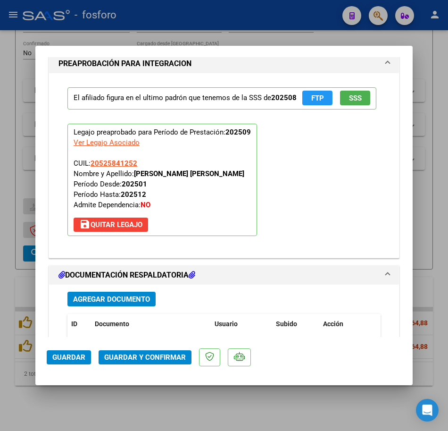
scroll to position [961, 0]
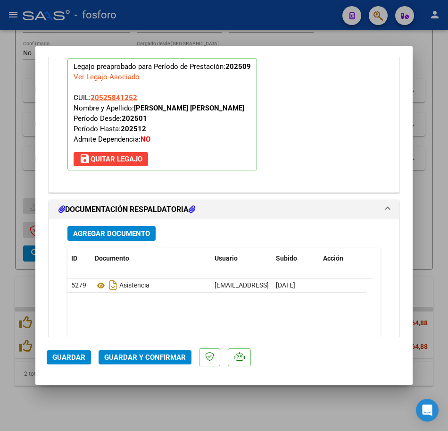
click at [133, 350] on mat-dialog-actions "Guardar Guardar y Confirmar" at bounding box center [224, 355] width 355 height 37
click at [135, 350] on mat-dialog-actions "Guardar Guardar y Confirmar" at bounding box center [224, 355] width 355 height 37
click at [139, 352] on button "Guardar y Confirmar" at bounding box center [145, 357] width 93 height 14
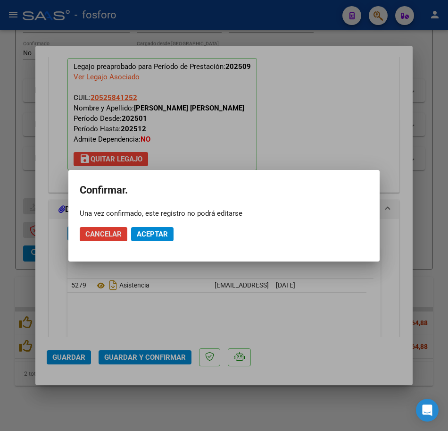
click at [156, 230] on span "Aceptar" at bounding box center [152, 234] width 31 height 8
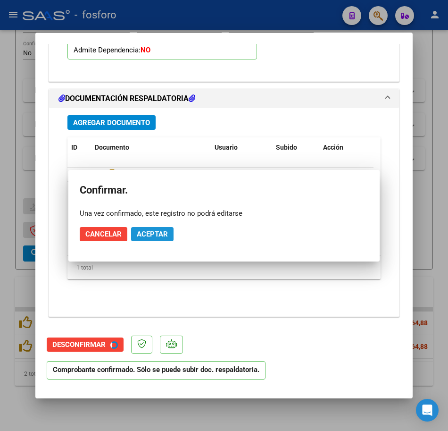
scroll to position [876, 0]
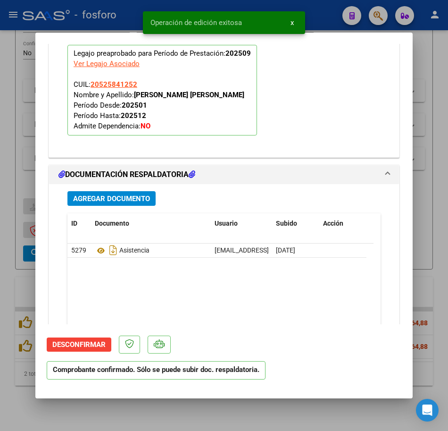
click at [245, 427] on div at bounding box center [224, 215] width 448 height 431
type input "$ 0,00"
click at [243, 415] on div "Video tutorial PRESTADORES -> Listado de CPBTs Emitidos por Prestadores / Prove…" at bounding box center [224, 161] width 448 height 540
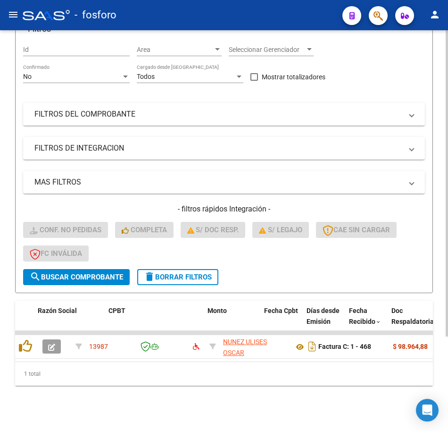
scroll to position [0, 185]
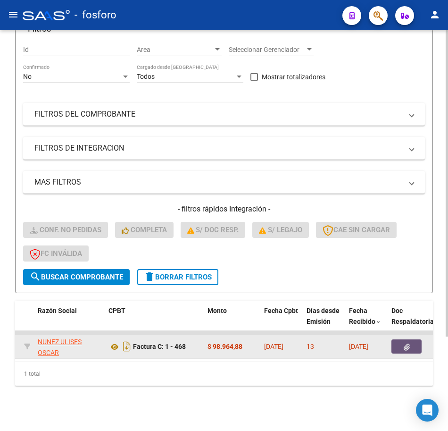
click at [399, 339] on button "button" at bounding box center [407, 346] width 30 height 14
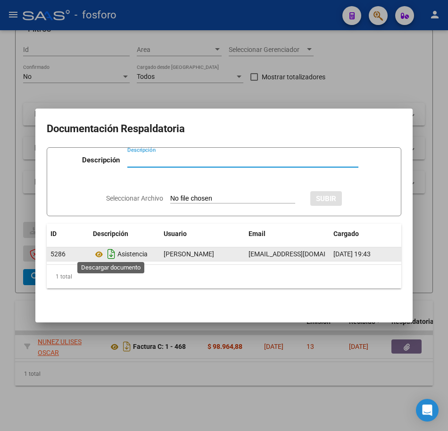
click at [111, 252] on icon "Descargar documento" at bounding box center [111, 253] width 12 height 15
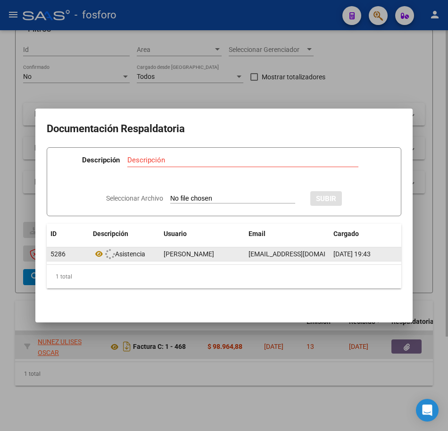
drag, startPoint x: 159, startPoint y: 372, endPoint x: 138, endPoint y: 344, distance: 34.6
click at [154, 357] on div at bounding box center [224, 215] width 448 height 431
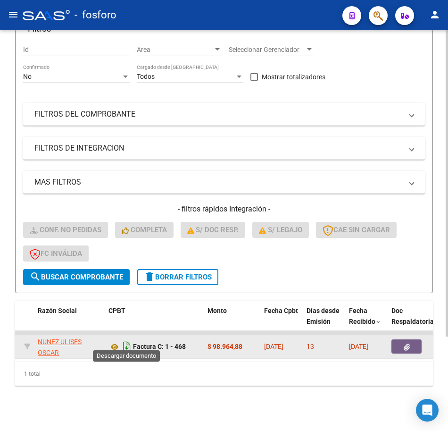
click at [125, 339] on icon "Descargar documento" at bounding box center [127, 346] width 12 height 15
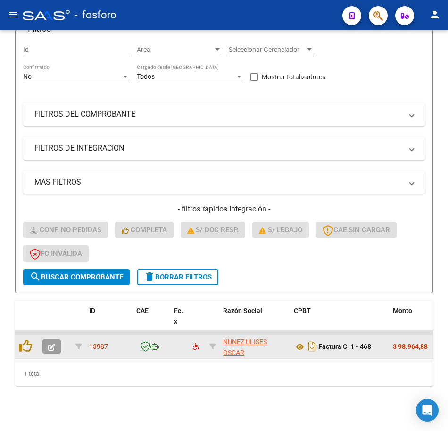
click at [45, 341] on button "button" at bounding box center [51, 346] width 18 height 14
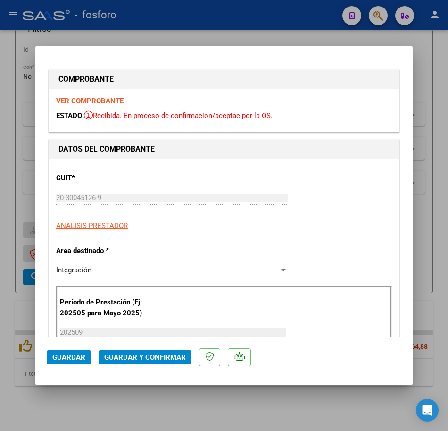
click at [369, 157] on div "DATOS DEL COMPROBANTE" at bounding box center [224, 149] width 350 height 19
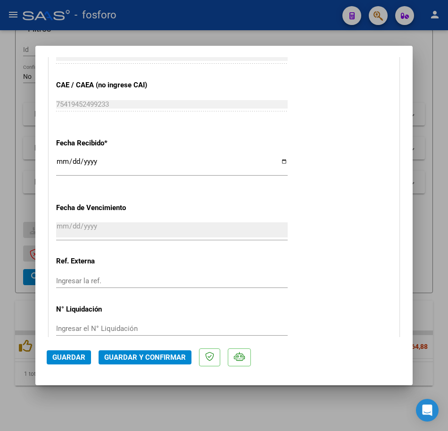
scroll to position [559, 0]
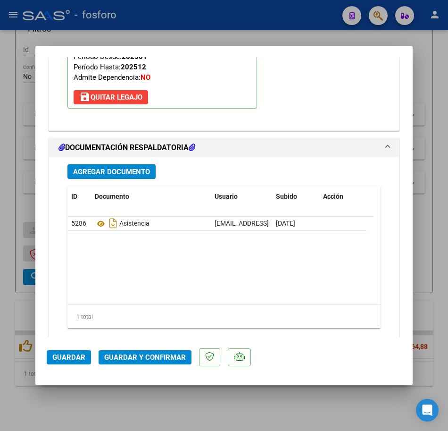
scroll to position [1073, 0]
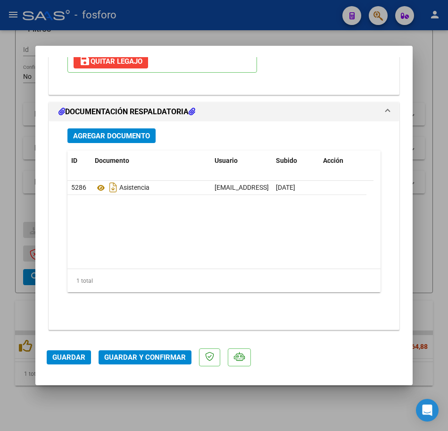
drag, startPoint x: 401, startPoint y: 309, endPoint x: 406, endPoint y: 307, distance: 4.9
click at [401, 308] on mat-dialog-content "COMPROBANTE VER COMPROBANTE ESTADO: Recibida. En proceso de confirmacion/acepta…" at bounding box center [223, 197] width 377 height 280
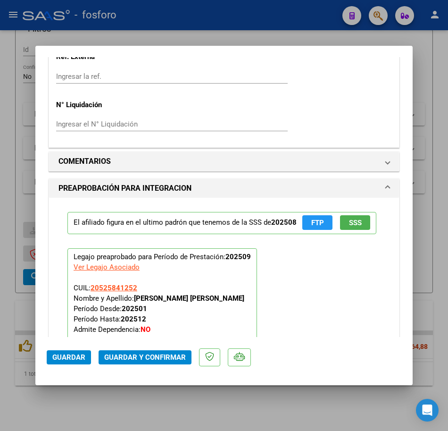
scroll to position [857, 0]
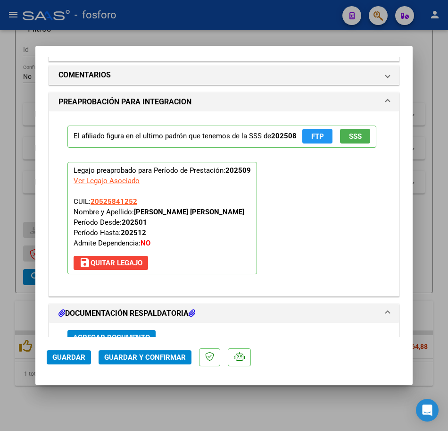
click at [180, 362] on button "Guardar y Confirmar" at bounding box center [145, 357] width 93 height 14
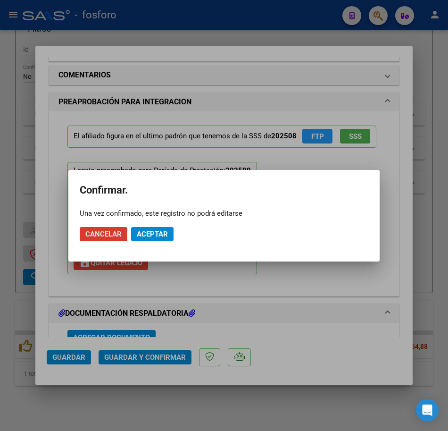
click at [174, 236] on mat-dialog-actions "Cancelar Aceptar" at bounding box center [224, 234] width 289 height 32
click at [169, 236] on button "Aceptar" at bounding box center [152, 234] width 42 height 14
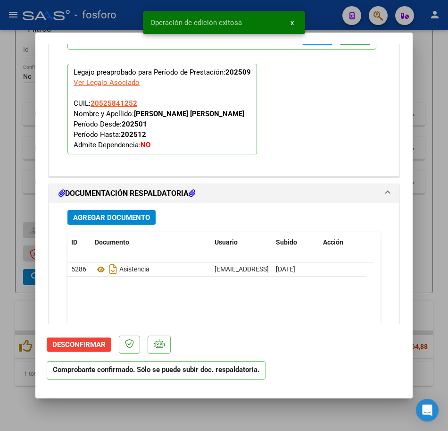
click at [257, 402] on div at bounding box center [224, 215] width 448 height 431
type input "$ 0,00"
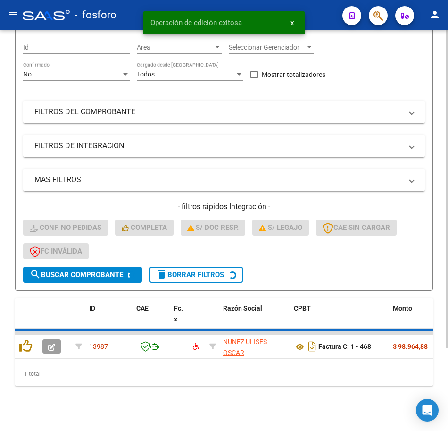
click at [243, 421] on div "Video tutorial PRESTADORES -> Listado de CPBTs Emitidos por Prestadores / Prove…" at bounding box center [224, 171] width 448 height 519
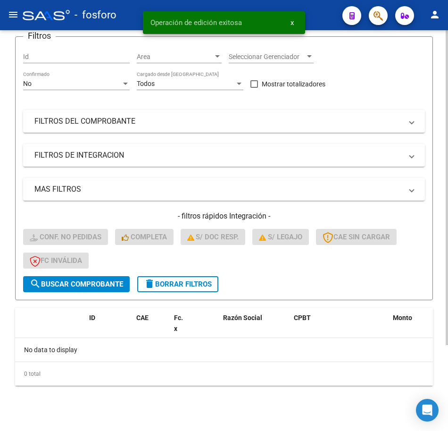
click at [196, 292] on form "Filtros Id Area Area Seleccionar Gerenciador Seleccionar Gerenciador No Confirm…" at bounding box center [224, 168] width 418 height 264
click at [196, 287] on span "delete Borrar Filtros" at bounding box center [178, 284] width 68 height 8
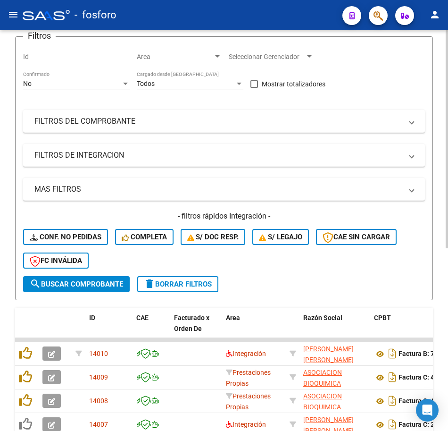
click at [275, 259] on div "- filtros rápidos Integración - Conf. no pedidas Completa S/ Doc Resp. S/ legaj…" at bounding box center [224, 243] width 402 height 65
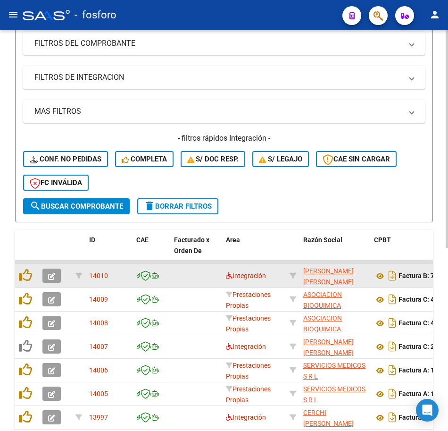
scroll to position [62, 0]
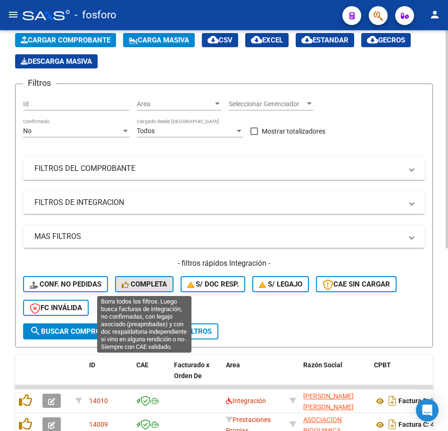
click at [158, 287] on span "Completa" at bounding box center [144, 284] width 45 height 8
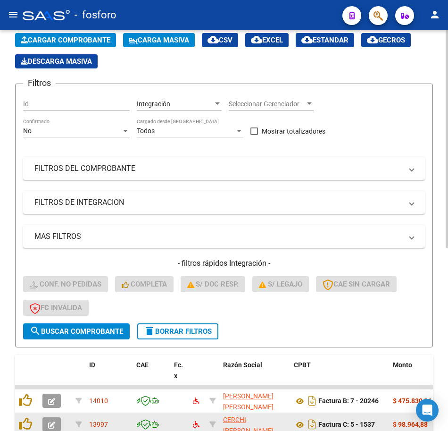
scroll to position [250, 0]
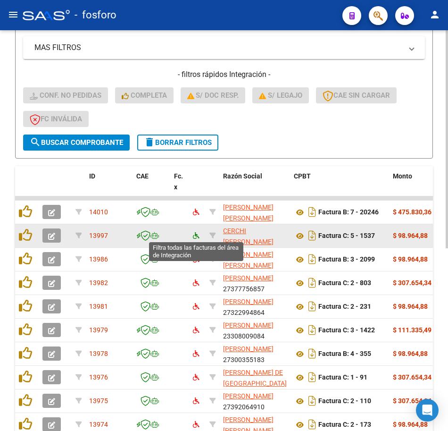
click at [197, 234] on icon at bounding box center [196, 235] width 7 height 7
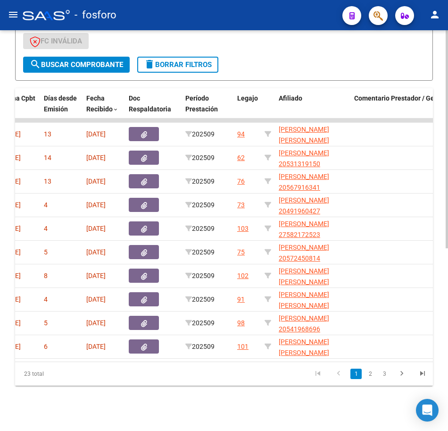
scroll to position [0, 457]
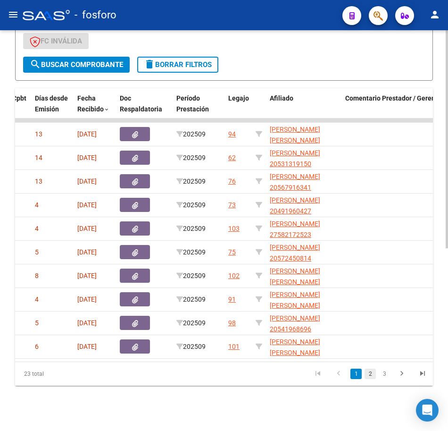
click at [368, 376] on link "2" at bounding box center [370, 373] width 11 height 10
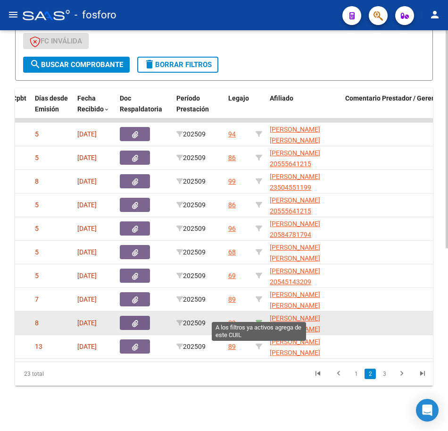
click at [259, 319] on icon at bounding box center [259, 322] width 7 height 7
type input "20558670933"
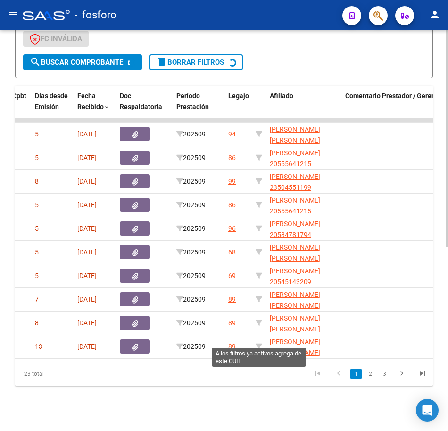
scroll to position [194, 0]
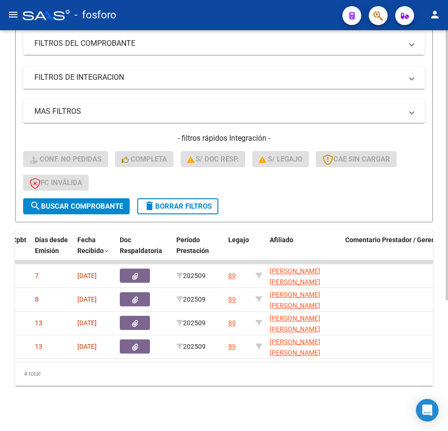
click at [264, 392] on div "Video tutorial PRESTADORES -> Listado de CPBTs Emitidos por Prestadores / Prove…" at bounding box center [224, 136] width 448 height 587
drag, startPoint x: 260, startPoint y: 400, endPoint x: 442, endPoint y: 349, distance: 188.6
click at [269, 398] on div "Video tutorial PRESTADORES -> Listado de CPBTs Emitidos por Prestadores / Prove…" at bounding box center [224, 136] width 448 height 587
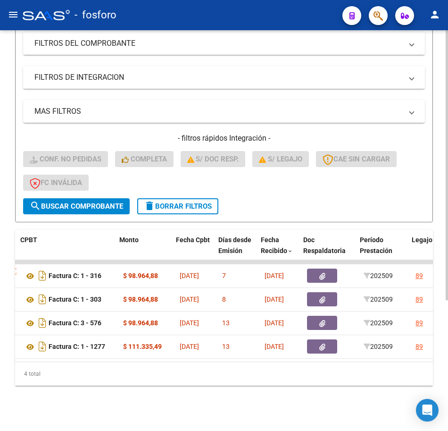
scroll to position [0, 274]
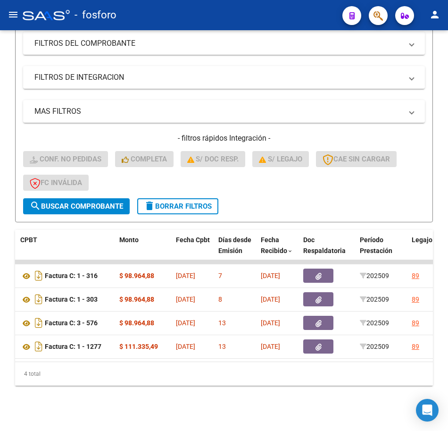
click at [177, 367] on div "4 total" at bounding box center [224, 374] width 418 height 24
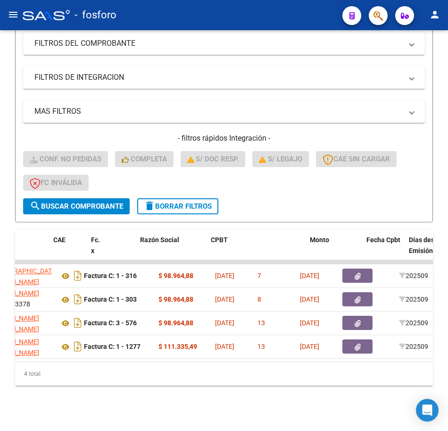
scroll to position [0, 83]
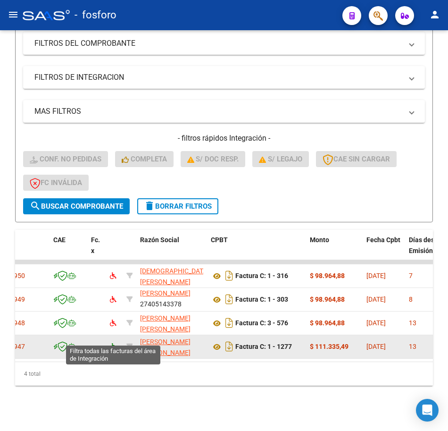
click at [113, 343] on icon at bounding box center [113, 346] width 7 height 7
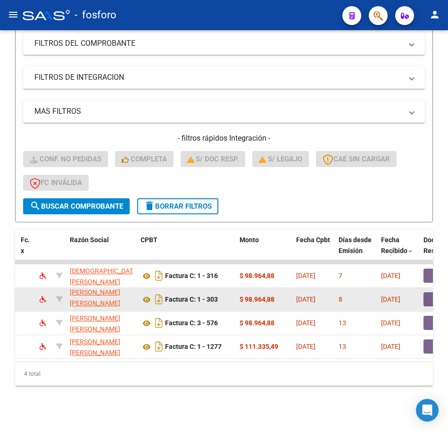
scroll to position [0, 0]
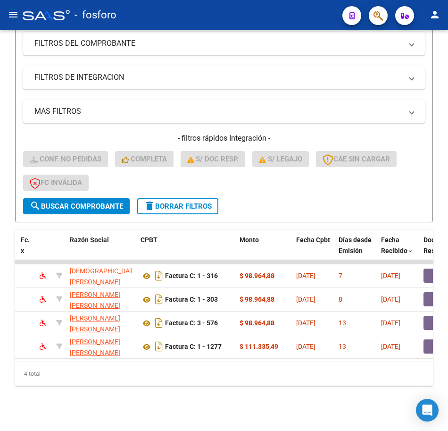
click at [101, 373] on div "4 total" at bounding box center [224, 374] width 418 height 24
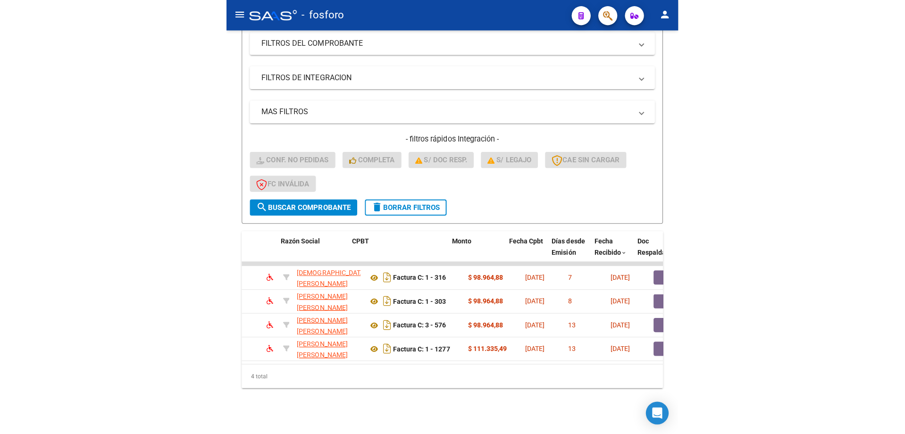
scroll to position [0, 176]
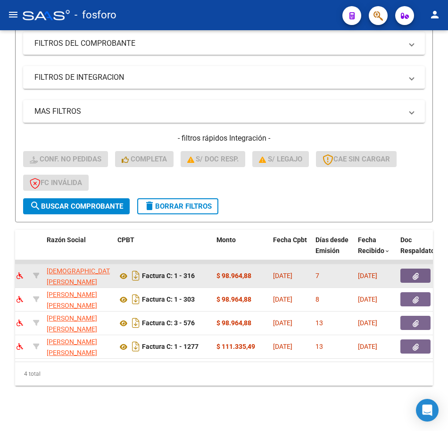
click at [229, 272] on strong "$ 98.964,88" at bounding box center [234, 276] width 35 height 8
click at [408, 268] on button "button" at bounding box center [416, 275] width 30 height 14
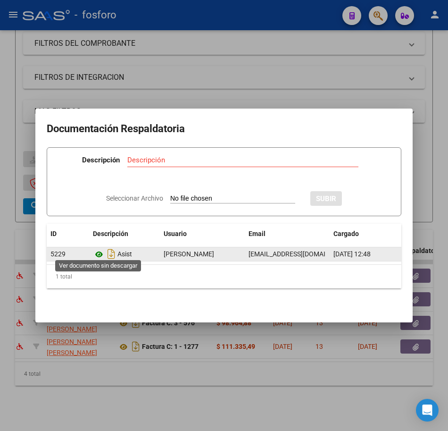
click at [99, 252] on icon at bounding box center [99, 254] width 12 height 11
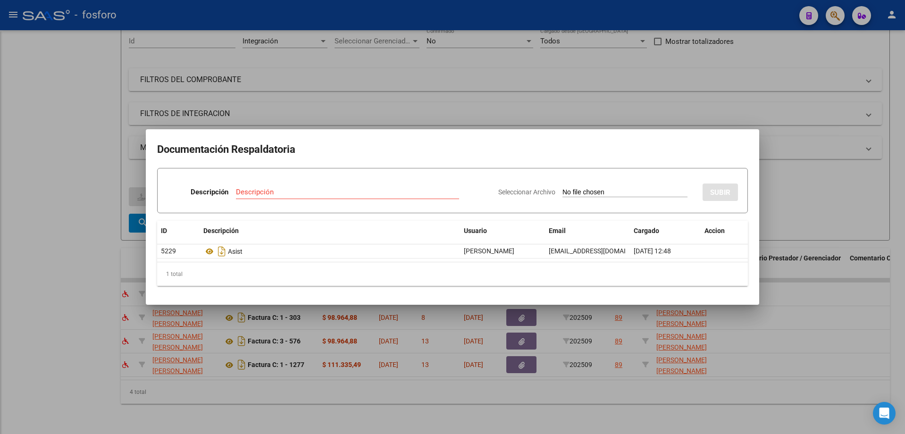
scroll to position [99, 0]
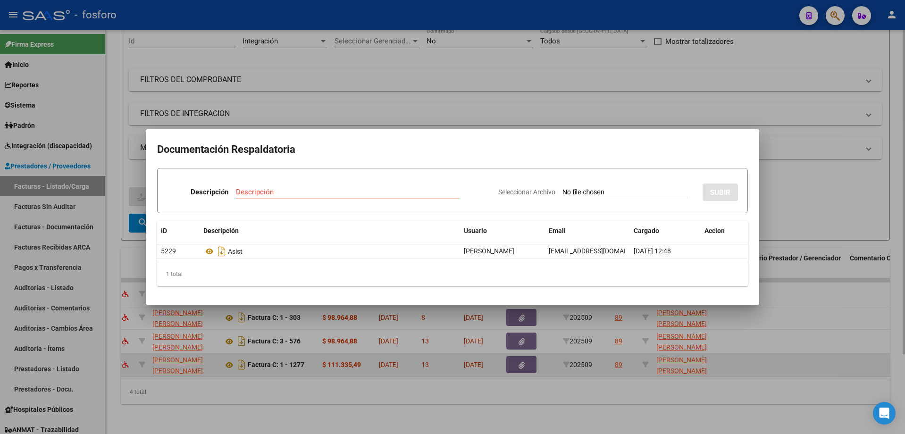
click at [352, 367] on div at bounding box center [452, 217] width 905 height 434
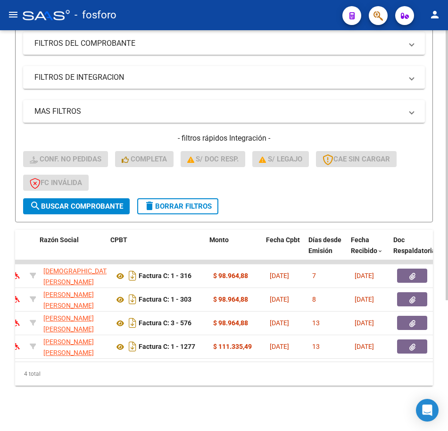
scroll to position [0, 201]
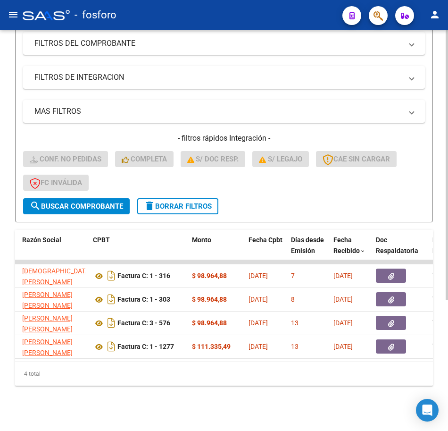
drag, startPoint x: 205, startPoint y: 383, endPoint x: 348, endPoint y: 351, distance: 146.3
click at [227, 379] on div "4 total" at bounding box center [224, 374] width 418 height 24
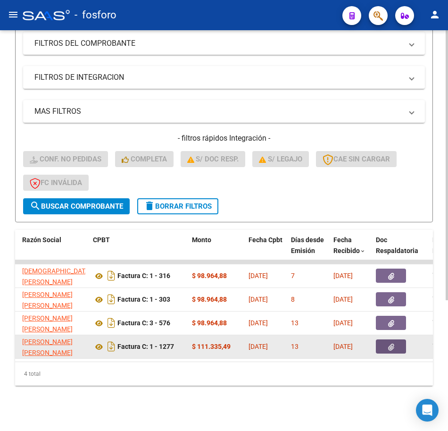
click at [402, 339] on button "button" at bounding box center [391, 346] width 30 height 14
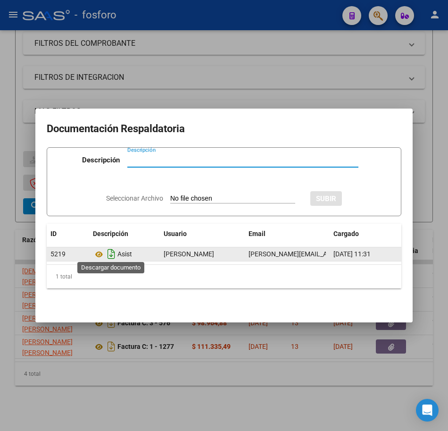
click at [110, 250] on icon "Descargar documento" at bounding box center [111, 253] width 12 height 15
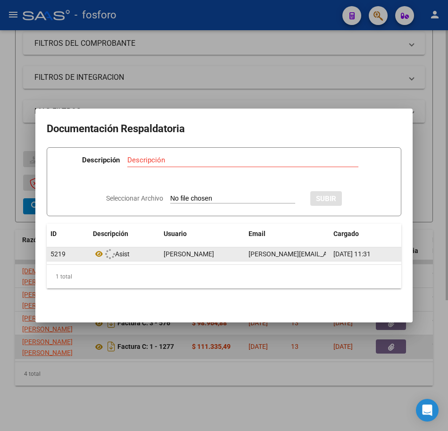
drag, startPoint x: 79, startPoint y: 359, endPoint x: 121, endPoint y: 344, distance: 44.2
click at [92, 355] on div at bounding box center [224, 215] width 448 height 431
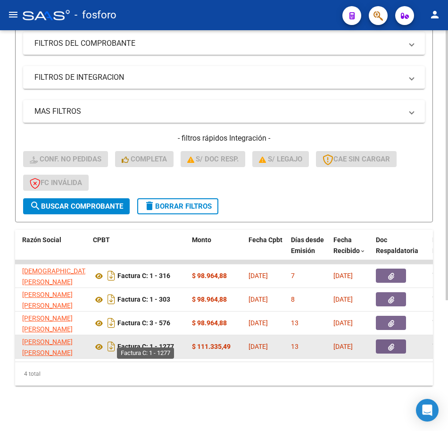
click at [118, 343] on strong "Factura C: 1 - 1277" at bounding box center [145, 347] width 57 height 8
click at [109, 340] on icon "Descargar documento" at bounding box center [111, 346] width 12 height 15
click at [254, 399] on div "Video tutorial PRESTADORES -> Listado de CPBTs Emitidos por Prestadores / Prove…" at bounding box center [224, 136] width 448 height 587
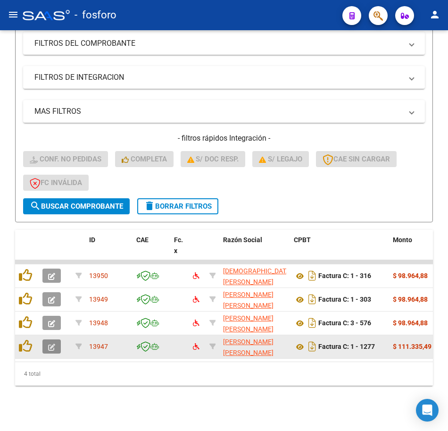
click at [50, 343] on icon "button" at bounding box center [51, 346] width 7 height 7
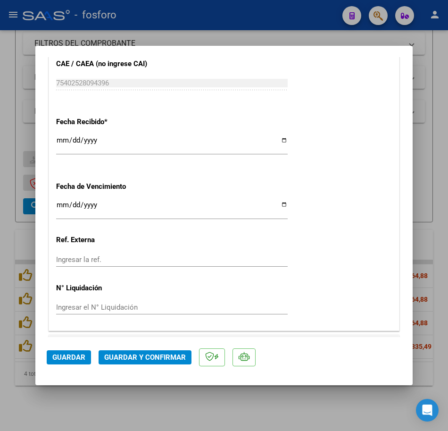
scroll to position [613, 0]
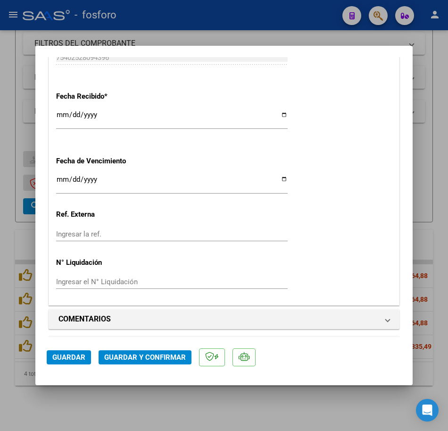
click at [58, 174] on div "Ingresar la fecha" at bounding box center [172, 183] width 232 height 20
type input "[DATE]"
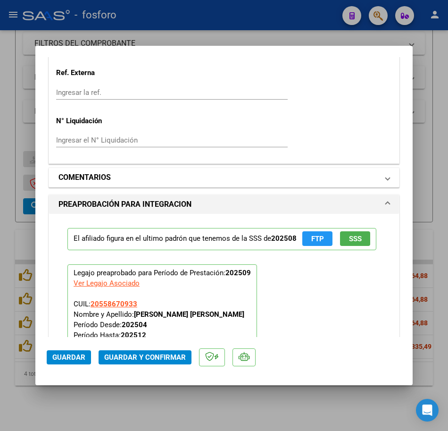
scroll to position [802, 0]
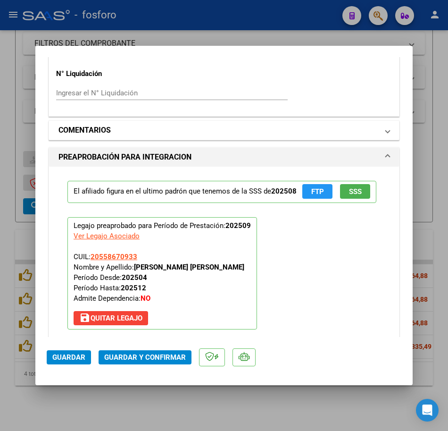
click at [186, 130] on mat-panel-title "COMENTARIOS" at bounding box center [218, 130] width 320 height 11
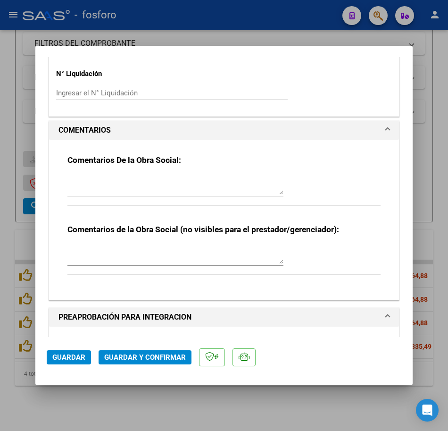
click at [186, 130] on mat-panel-title "COMENTARIOS" at bounding box center [218, 130] width 320 height 11
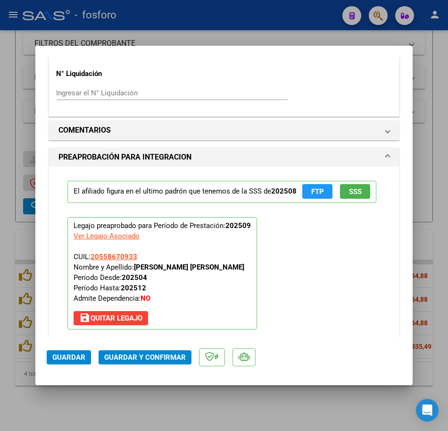
click at [324, 242] on div "El afiliado figura en el ultimo padrón que tenemos de la SSS de 202508 FTP SSS …" at bounding box center [223, 255] width 327 height 177
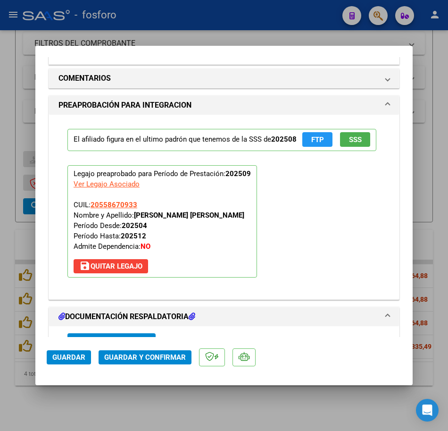
scroll to position [943, 0]
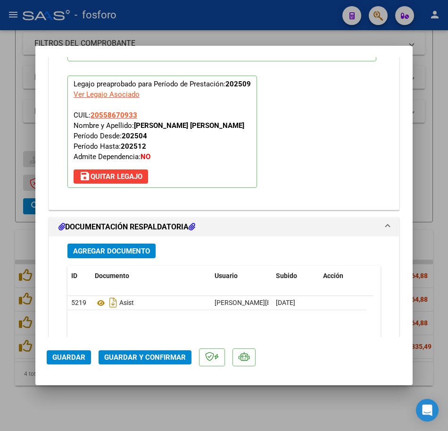
click at [164, 358] on span "Guardar y Confirmar" at bounding box center [145, 357] width 82 height 8
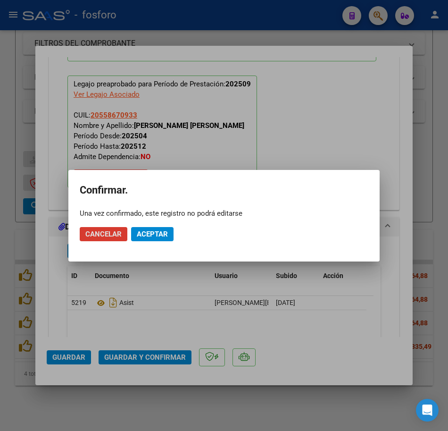
click at [165, 238] on button "Aceptar" at bounding box center [152, 234] width 42 height 14
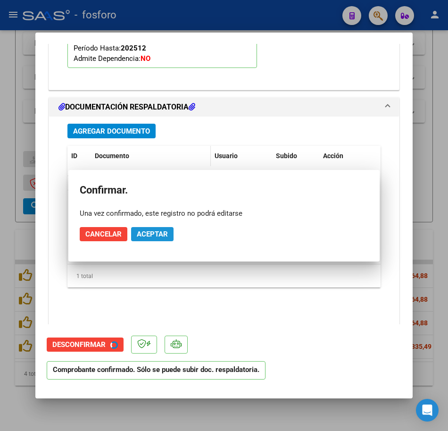
scroll to position [859, 0]
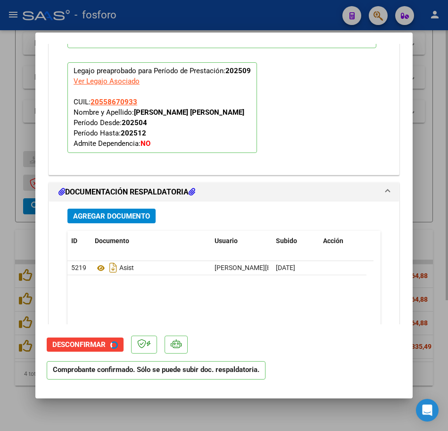
click at [223, 405] on div at bounding box center [224, 215] width 448 height 431
type input "$ 0,00"
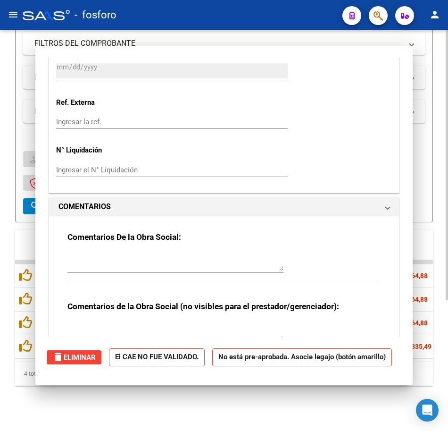
scroll to position [0, 0]
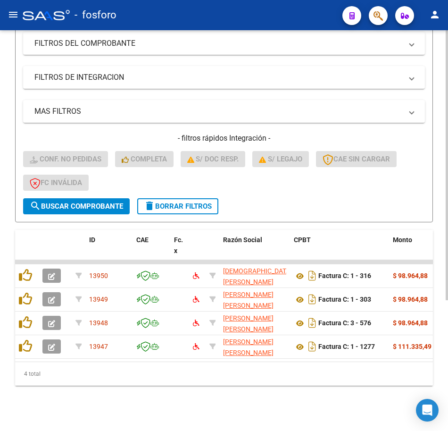
click at [225, 406] on div "Video tutorial PRESTADORES -> Listado de CPBTs Emitidos por Prestadores / Prove…" at bounding box center [224, 136] width 448 height 587
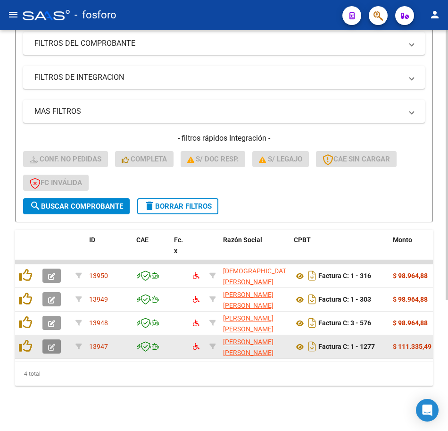
click at [50, 343] on icon "button" at bounding box center [51, 346] width 7 height 7
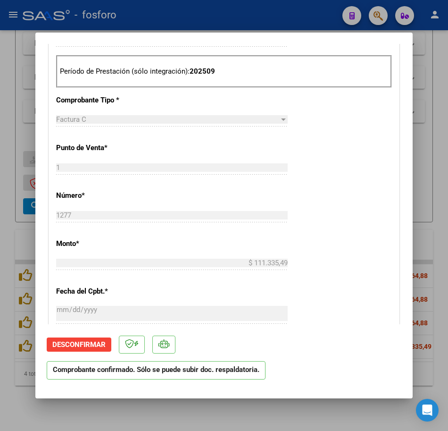
scroll to position [236, 0]
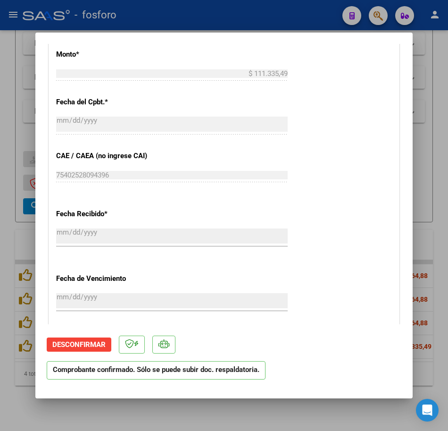
click at [242, 425] on div at bounding box center [224, 215] width 448 height 431
type input "$ 0,00"
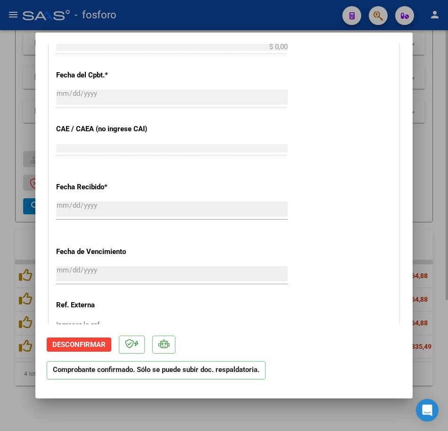
click at [236, 417] on div "Video tutorial PRESTADORES -> Listado de CPBTs Emitidos por Prestadores / Prove…" at bounding box center [224, 136] width 448 height 587
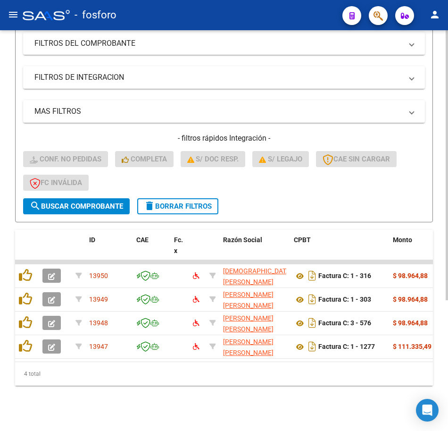
scroll to position [194, 0]
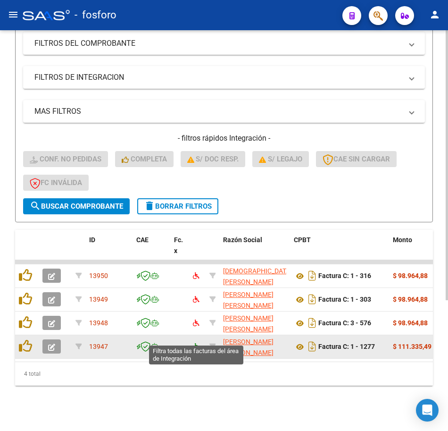
click at [196, 343] on icon at bounding box center [196, 346] width 7 height 7
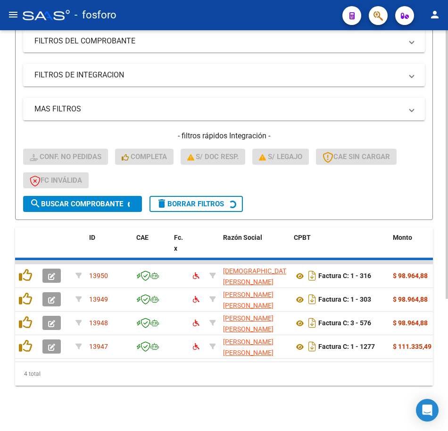
click at [207, 398] on div "Video tutorial PRESTADORES -> Listado de CPBTs Emitidos por Prestadores / Prove…" at bounding box center [224, 136] width 448 height 590
click at [207, 397] on div "Video tutorial PRESTADORES -> Listado de CPBTs Emitidos por Prestadores / Prove…" at bounding box center [224, 136] width 448 height 590
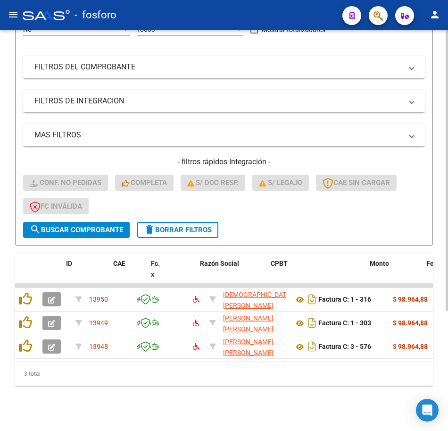
scroll to position [0, 26]
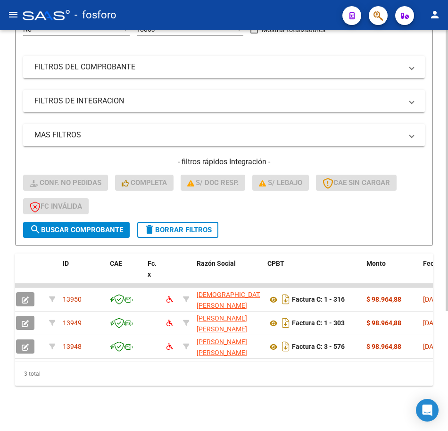
click at [305, 45] on div "Filtros Id Integración Area Seleccionar Gerenciador Seleccionar Gerenciador No …" at bounding box center [224, 106] width 402 height 232
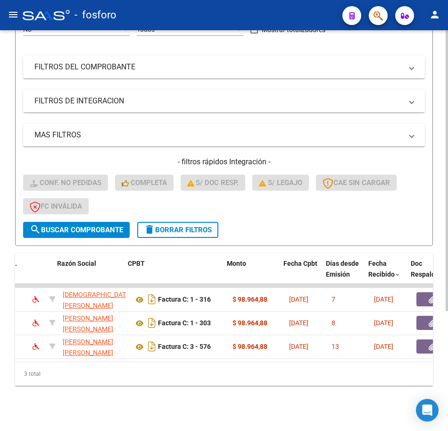
scroll to position [0, 166]
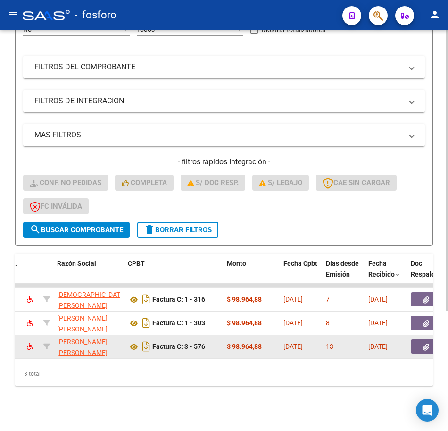
click at [416, 339] on button "button" at bounding box center [426, 346] width 30 height 14
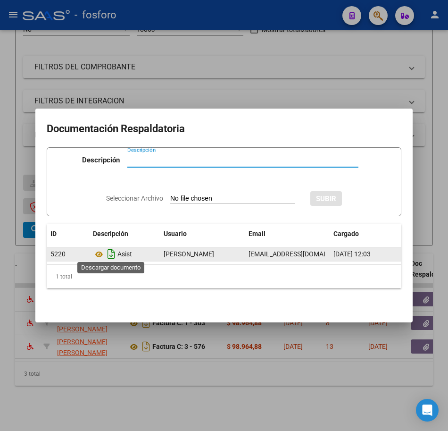
click at [110, 252] on icon "Descargar documento" at bounding box center [111, 253] width 12 height 15
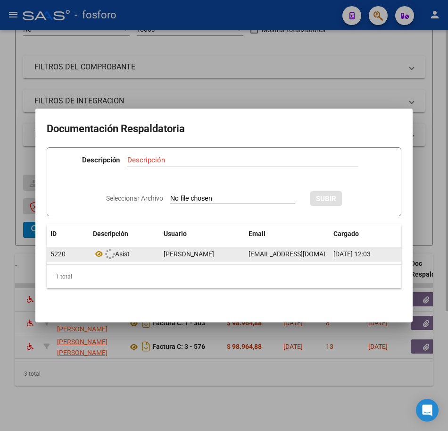
drag, startPoint x: 136, startPoint y: 407, endPoint x: 146, endPoint y: 364, distance: 44.1
click at [137, 403] on div at bounding box center [224, 215] width 448 height 431
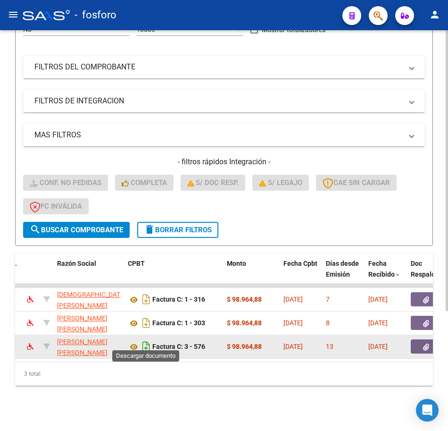
click at [148, 341] on icon "Descargar documento" at bounding box center [146, 346] width 12 height 15
click at [382, 42] on div "Filtros Id Integración Area Seleccionar Gerenciador Seleccionar Gerenciador No …" at bounding box center [224, 106] width 402 height 232
click at [40, 362] on div "3 total" at bounding box center [224, 374] width 418 height 24
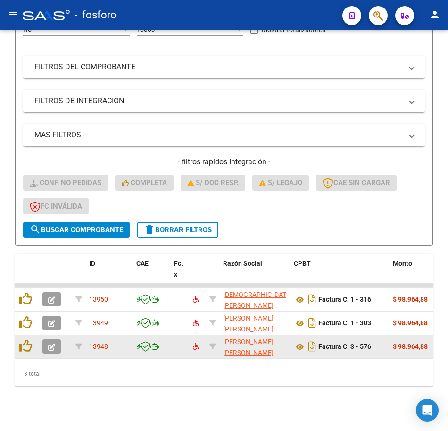
click at [50, 343] on icon "button" at bounding box center [51, 346] width 7 height 7
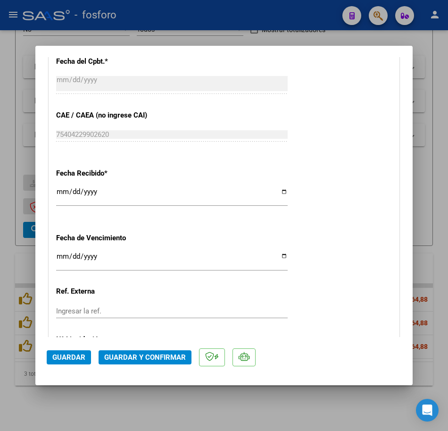
scroll to position [566, 0]
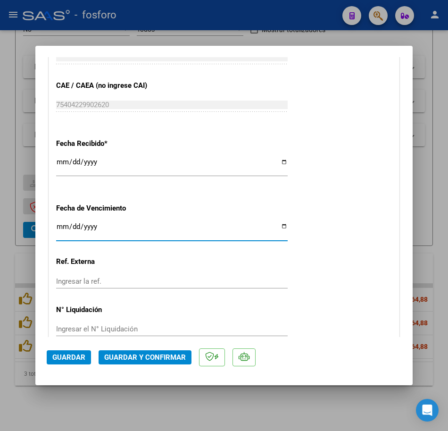
click at [59, 227] on input "Ingresar la fecha" at bounding box center [172, 230] width 232 height 15
click at [58, 228] on input "Ingresar la fecha" at bounding box center [172, 230] width 232 height 15
type input "[DATE]"
click at [365, 181] on div "Fecha Recibido * [DATE] Ingresar la fecha" at bounding box center [224, 158] width 336 height 54
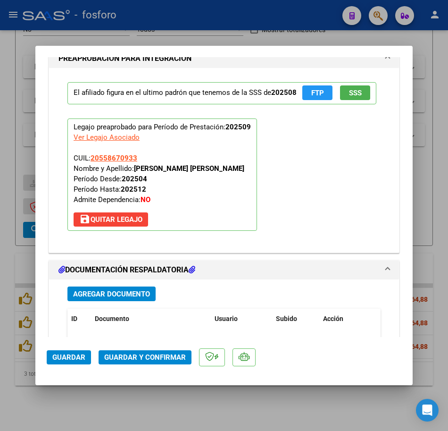
scroll to position [991, 0]
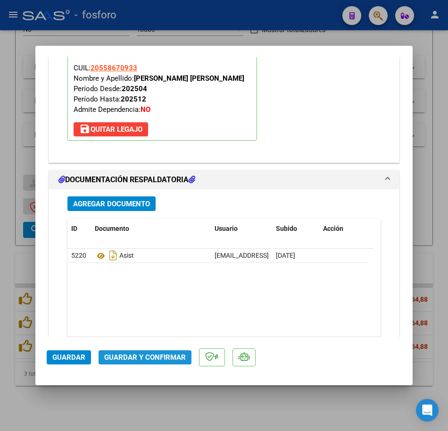
click at [165, 354] on span "Guardar y Confirmar" at bounding box center [145, 357] width 82 height 8
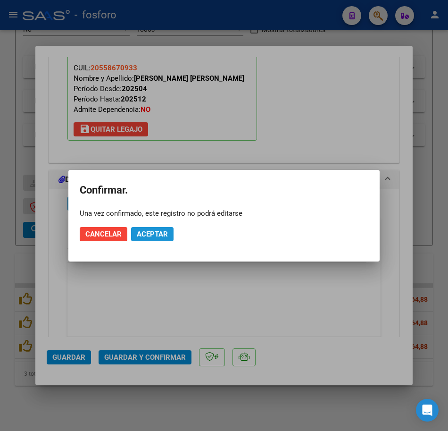
click at [162, 234] on span "Aceptar" at bounding box center [152, 234] width 31 height 8
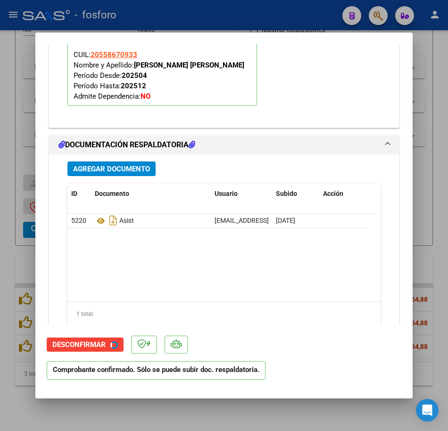
click at [257, 408] on div at bounding box center [224, 215] width 448 height 431
type input "$ 0,00"
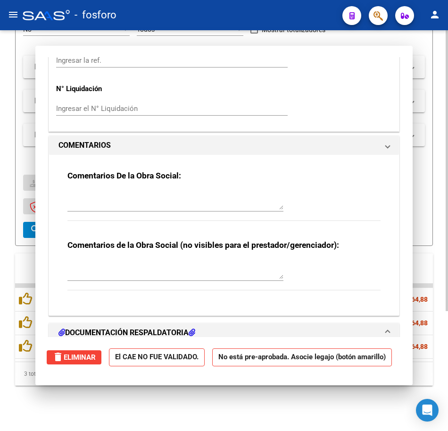
click at [256, 411] on div "Video tutorial PRESTADORES -> Listado de CPBTs Emitidos por Prestadores / Prove…" at bounding box center [224, 149] width 448 height 564
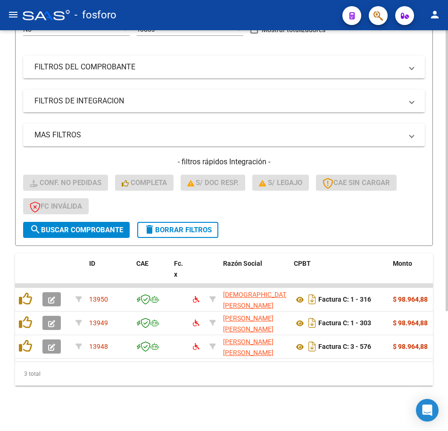
scroll to position [171, 0]
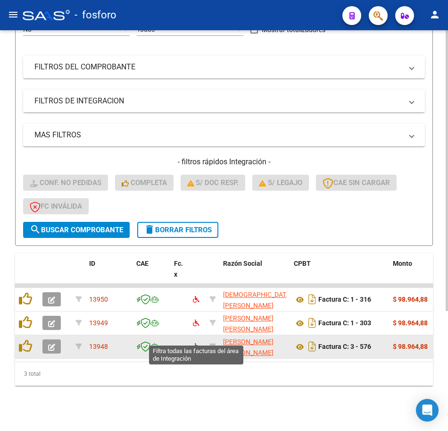
click at [194, 343] on icon at bounding box center [196, 346] width 7 height 7
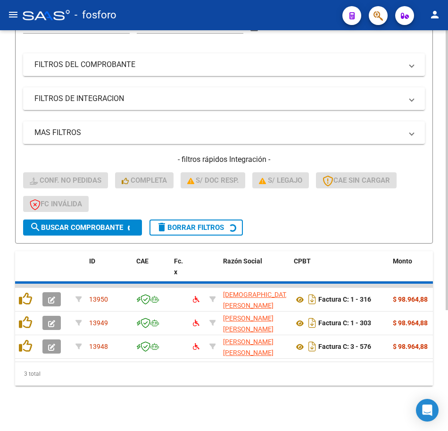
click at [211, 393] on div "Video tutorial PRESTADORES -> Listado de CPBTs Emitidos por Prestadores / Prove…" at bounding box center [224, 148] width 448 height 566
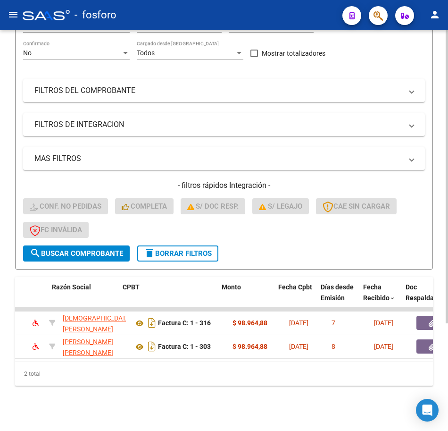
scroll to position [0, 176]
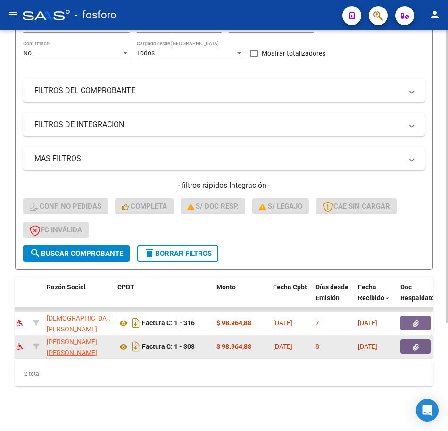
click at [413, 342] on span "button" at bounding box center [416, 346] width 6 height 8
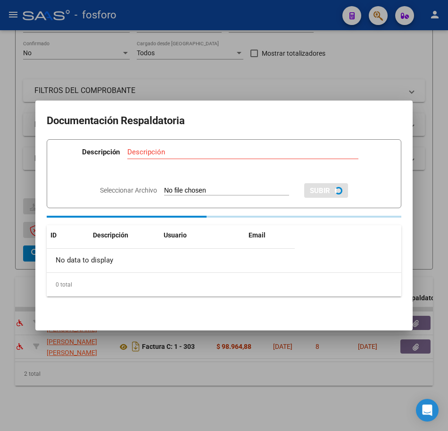
click at [133, 281] on div "0 total" at bounding box center [224, 285] width 355 height 24
click at [157, 286] on div "0 total" at bounding box center [224, 285] width 355 height 24
click at [169, 290] on div "0 total" at bounding box center [224, 285] width 355 height 24
click at [174, 290] on div "0 total" at bounding box center [224, 285] width 355 height 24
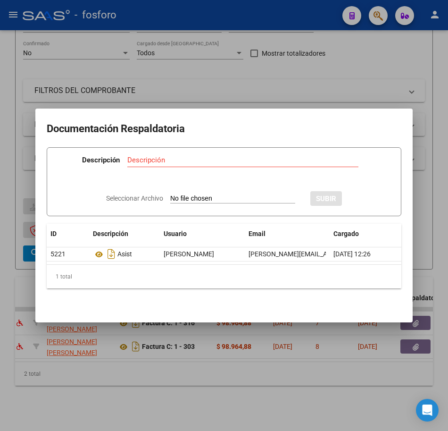
click at [176, 292] on mat-dialog-content "Documentación Respaldatoria Descripción Descripción Seleccionar Archivo SUBIR I…" at bounding box center [223, 215] width 377 height 191
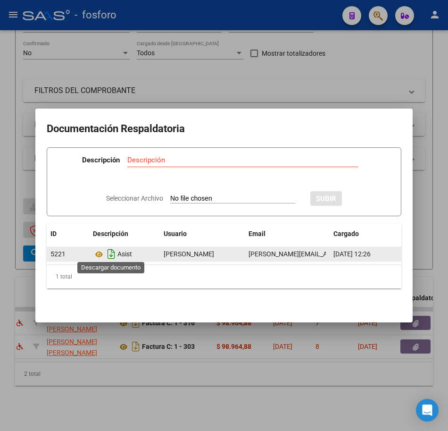
click at [110, 253] on icon "Descargar documento" at bounding box center [111, 253] width 12 height 15
drag, startPoint x: 137, startPoint y: 364, endPoint x: 141, endPoint y: 356, distance: 9.5
click at [138, 363] on div at bounding box center [224, 215] width 448 height 431
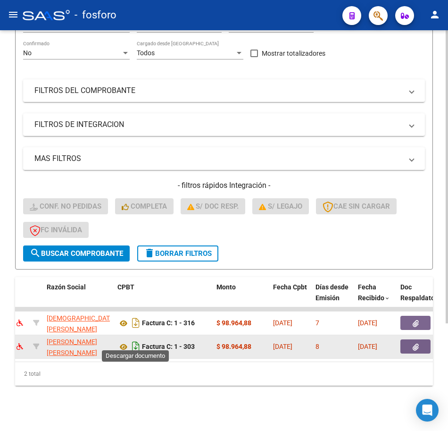
click at [135, 340] on icon "Descargar documento" at bounding box center [136, 346] width 12 height 15
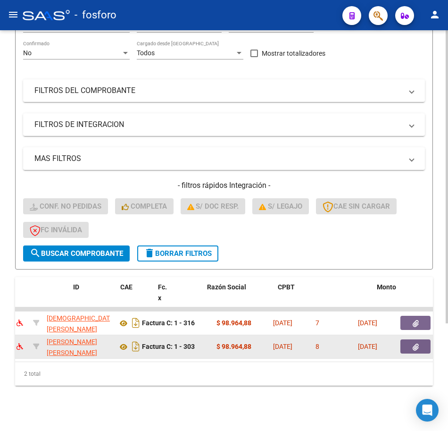
scroll to position [0, 0]
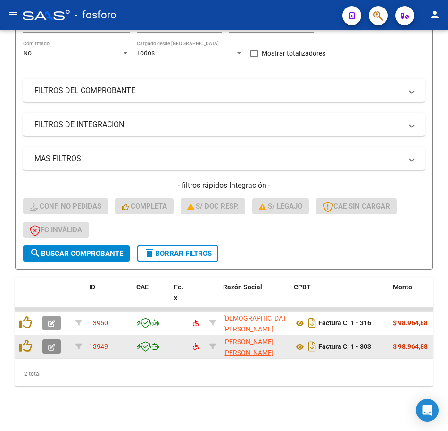
click at [55, 339] on button "button" at bounding box center [51, 346] width 18 height 14
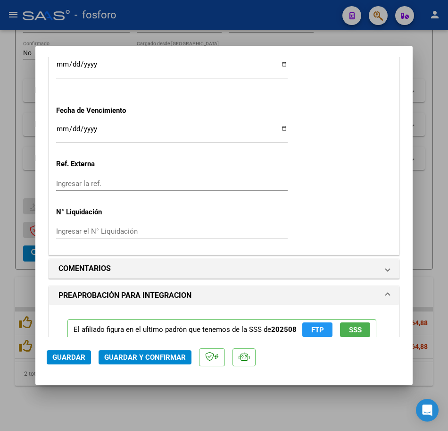
scroll to position [660, 0]
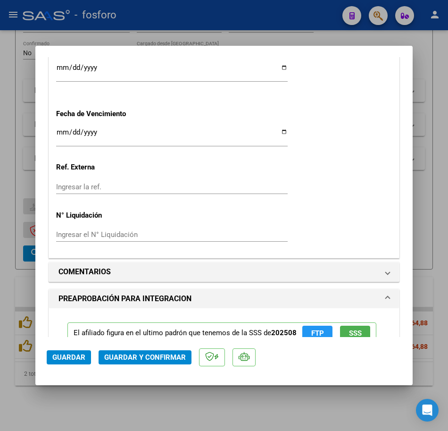
click at [64, 134] on input "Ingresar la fecha" at bounding box center [172, 135] width 232 height 15
type input "[DATE]"
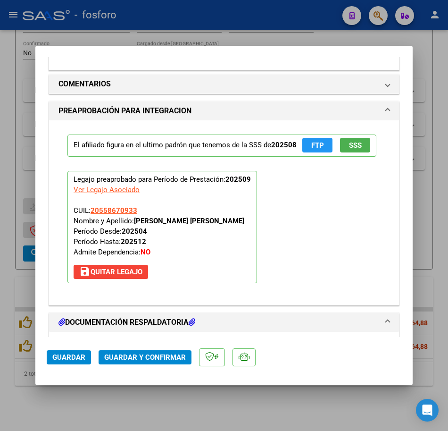
scroll to position [943, 0]
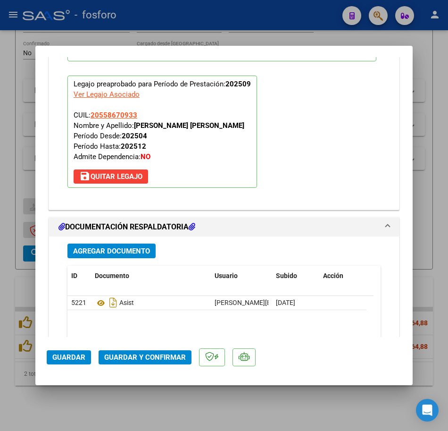
click at [138, 365] on mat-dialog-actions "Guardar Guardar y Confirmar" at bounding box center [224, 355] width 355 height 37
click at [139, 360] on span "Guardar y Confirmar" at bounding box center [145, 357] width 82 height 8
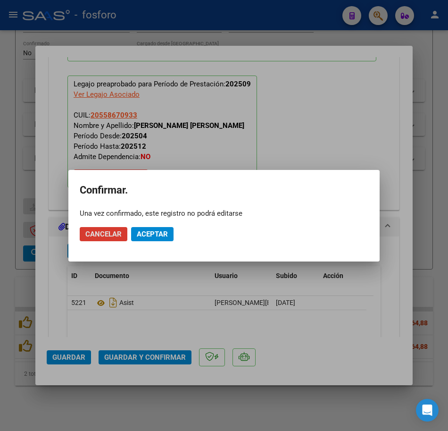
click at [148, 231] on span "Aceptar" at bounding box center [152, 234] width 31 height 8
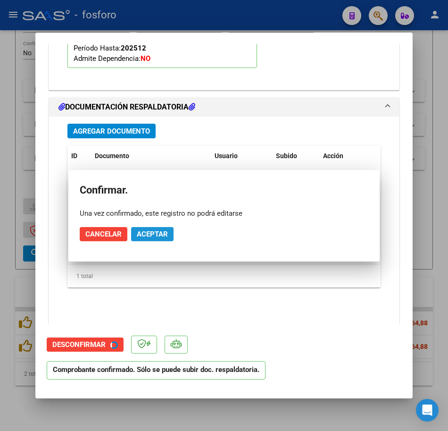
scroll to position [859, 0]
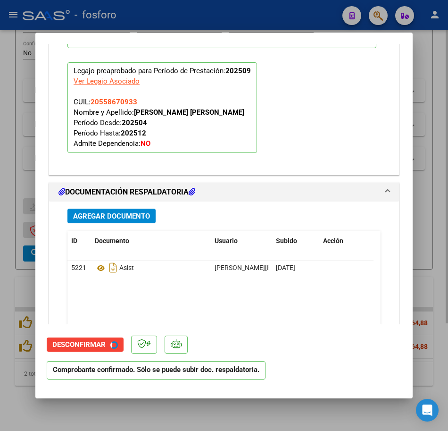
click at [200, 412] on div at bounding box center [224, 215] width 448 height 431
click at [200, 412] on div "Video tutorial PRESTADORES -> Listado de CPBTs Emitidos por Prestadores / Prove…" at bounding box center [224, 161] width 448 height 540
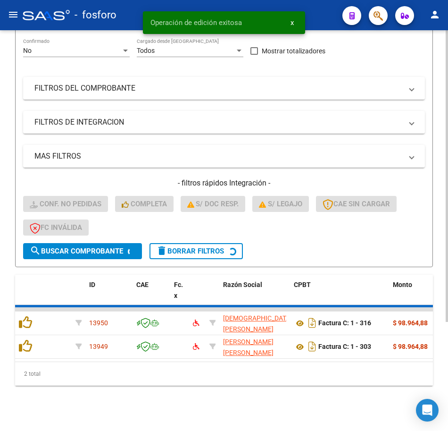
click at [197, 404] on div "Video tutorial PRESTADORES -> Listado de CPBTs Emitidos por Prestadores / Prove…" at bounding box center [224, 169] width 448 height 521
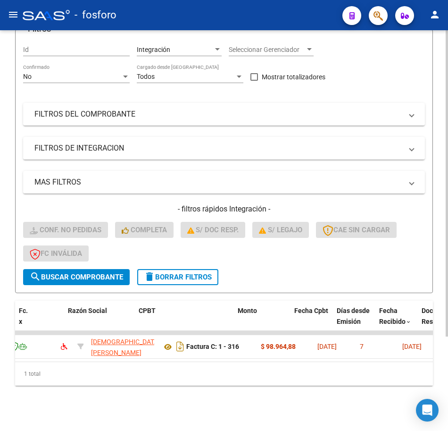
scroll to position [0, 160]
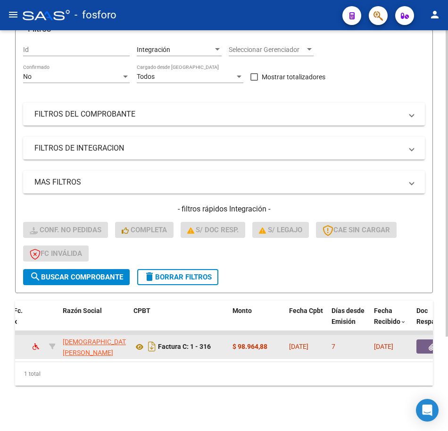
click at [418, 340] on button "button" at bounding box center [432, 346] width 30 height 14
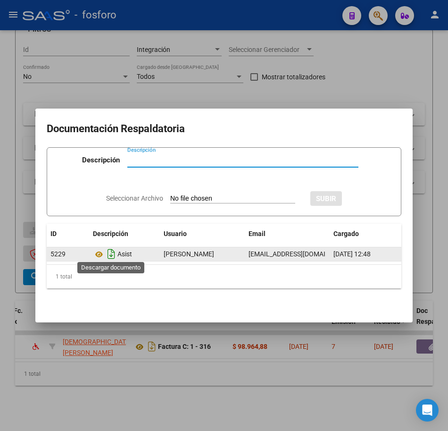
click at [116, 250] on icon "Descargar documento" at bounding box center [111, 253] width 12 height 15
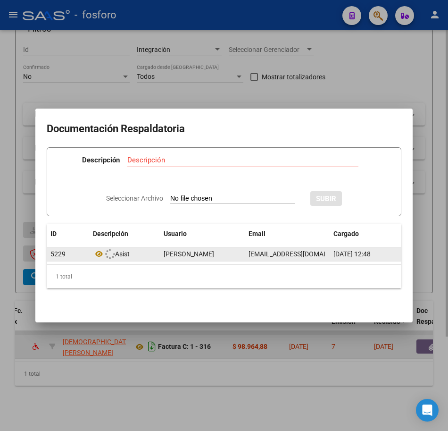
drag, startPoint x: 153, startPoint y: 376, endPoint x: 155, endPoint y: 344, distance: 32.1
click at [155, 372] on div at bounding box center [224, 215] width 448 height 431
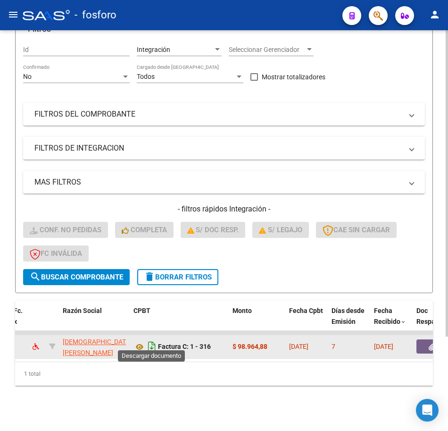
click at [154, 339] on icon "Descargar documento" at bounding box center [152, 346] width 12 height 15
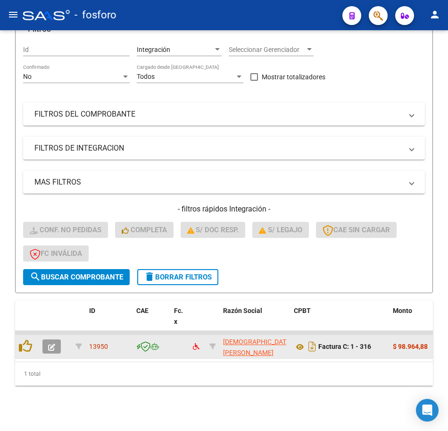
click at [49, 343] on icon "button" at bounding box center [51, 346] width 7 height 7
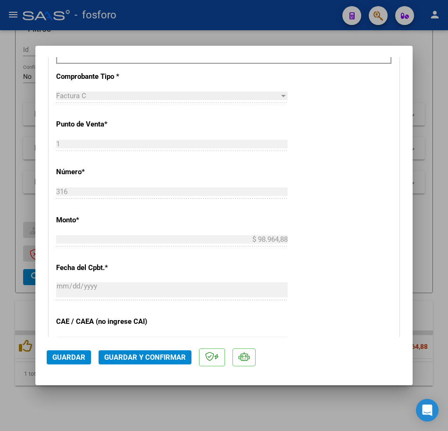
scroll to position [519, 0]
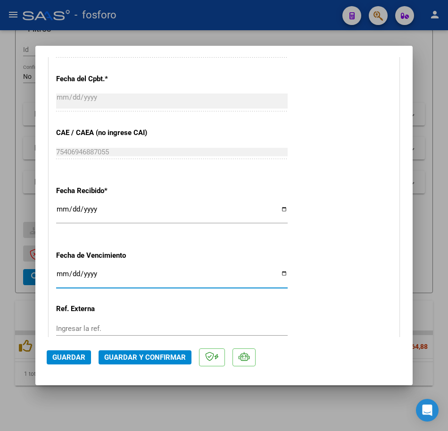
drag, startPoint x: 61, startPoint y: 272, endPoint x: 68, endPoint y: 272, distance: 7.1
click at [63, 272] on input "Ingresar la fecha" at bounding box center [172, 277] width 232 height 15
type input "[DATE]"
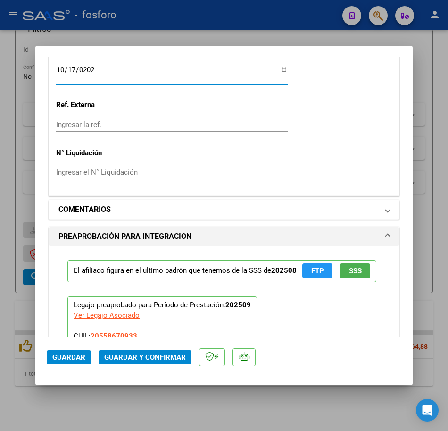
scroll to position [896, 0]
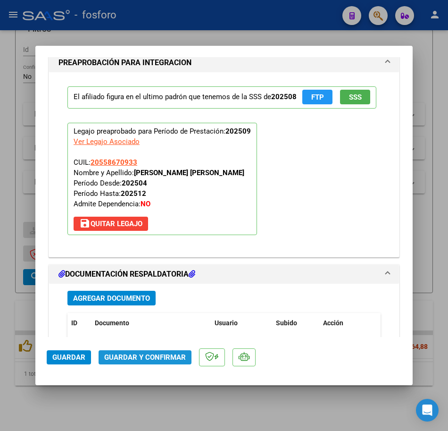
click at [151, 351] on button "Guardar y Confirmar" at bounding box center [145, 357] width 93 height 14
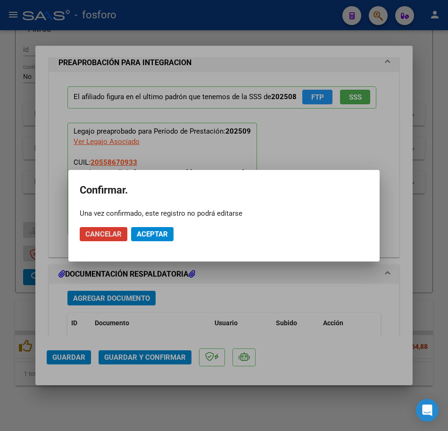
click at [142, 240] on button "Aceptar" at bounding box center [152, 234] width 42 height 14
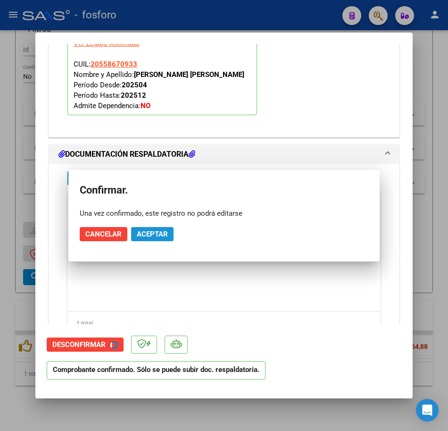
scroll to position [811, 0]
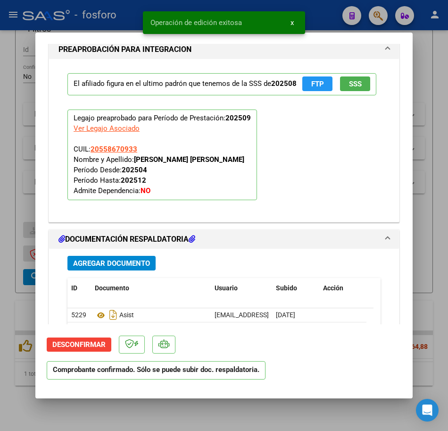
drag, startPoint x: 234, startPoint y: 396, endPoint x: 233, endPoint y: 401, distance: 5.3
click at [234, 399] on div "COMPROBANTE VER COMPROBANTE ESTADO: El comprobante fue aceptado por la obra soc…" at bounding box center [224, 215] width 448 height 431
click at [233, 405] on div at bounding box center [224, 215] width 448 height 431
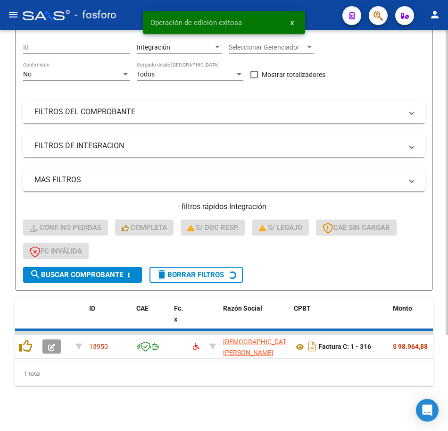
click at [225, 414] on div "Video tutorial PRESTADORES -> Listado de CPBTs Emitidos por Prestadores / Prove…" at bounding box center [224, 171] width 448 height 519
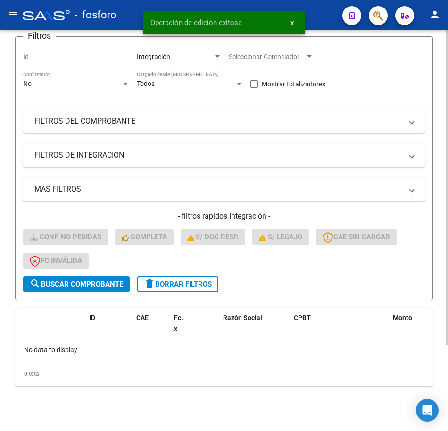
scroll to position [109, 0]
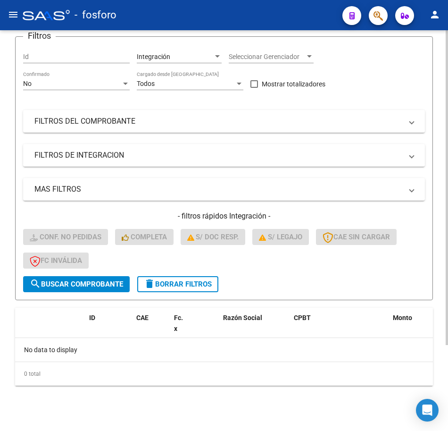
click at [159, 279] on button "delete Borrar Filtros" at bounding box center [177, 284] width 81 height 16
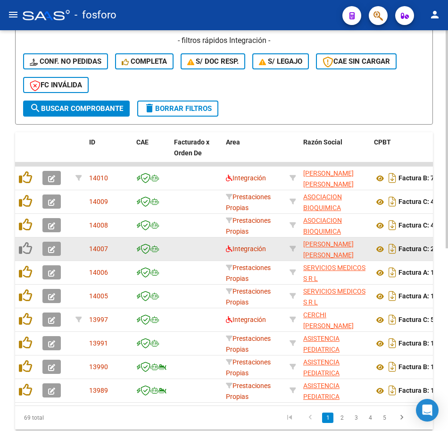
scroll to position [336, 0]
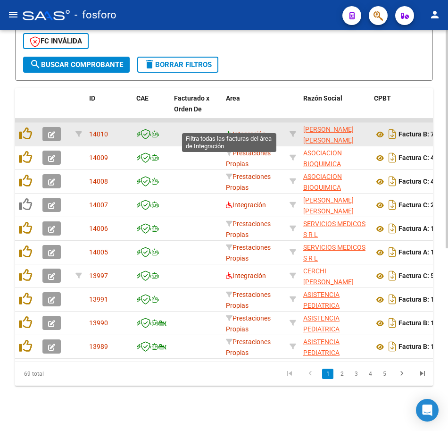
click at [227, 131] on icon at bounding box center [229, 134] width 7 height 7
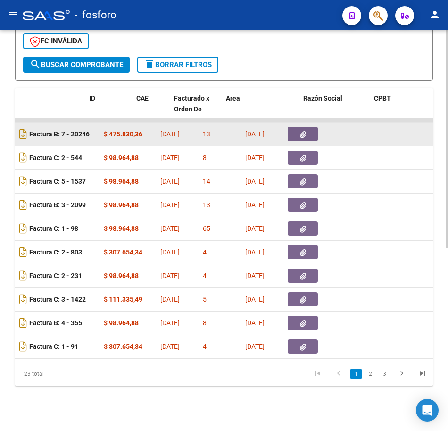
scroll to position [0, 0]
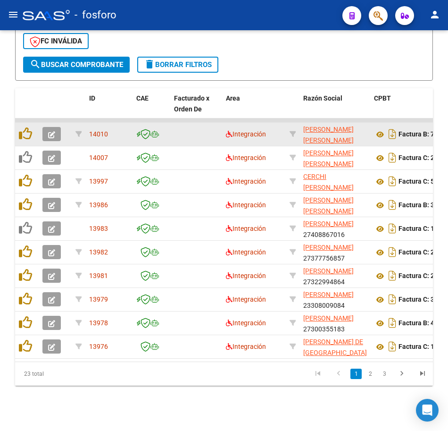
click at [49, 127] on button "button" at bounding box center [51, 134] width 18 height 14
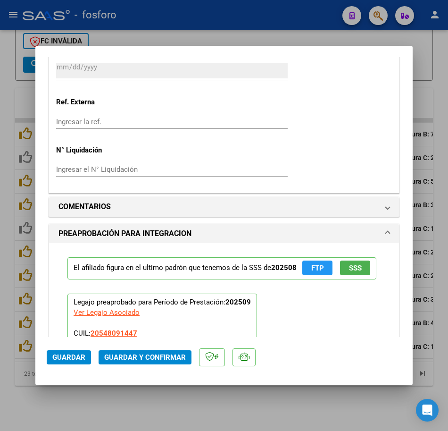
scroll to position [1056, 0]
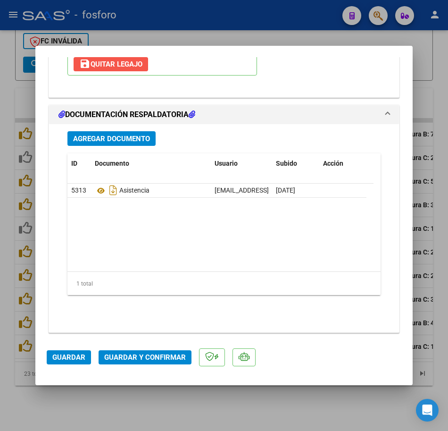
click at [107, 68] on span "save [PERSON_NAME]" at bounding box center [110, 64] width 63 height 8
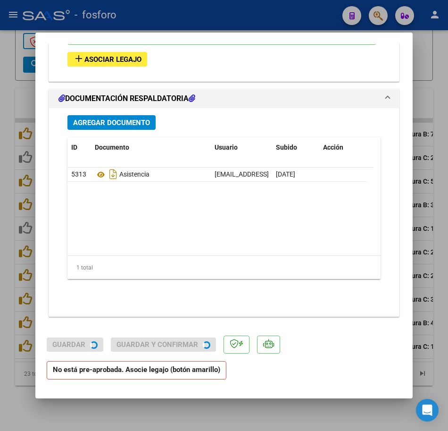
scroll to position [937, 0]
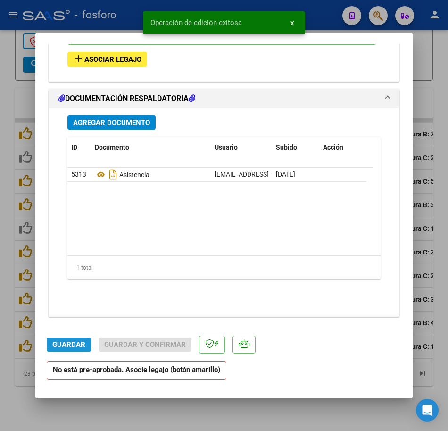
click at [65, 343] on span "Guardar" at bounding box center [68, 344] width 33 height 8
click at [156, 410] on div at bounding box center [224, 215] width 448 height 431
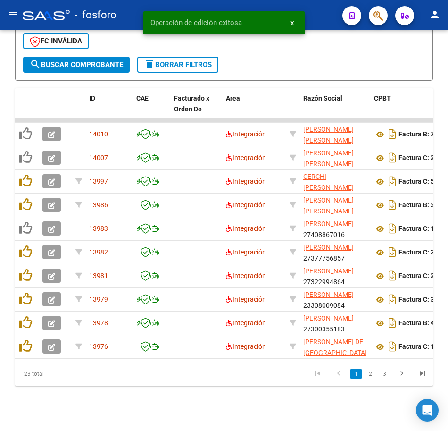
scroll to position [336, 0]
